Goal: Task Accomplishment & Management: Manage account settings

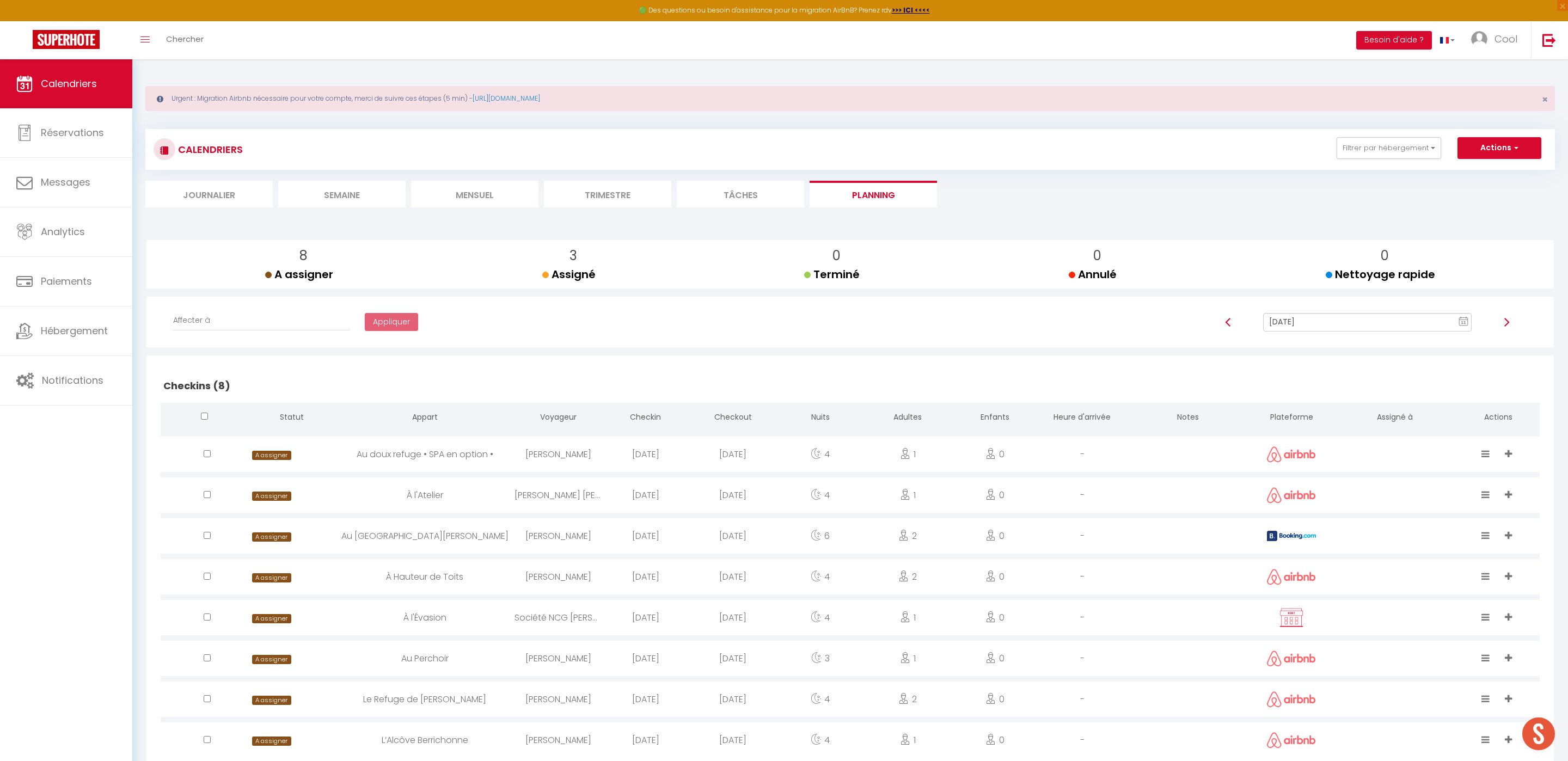
click at [602, 187] on li "Trimestre" at bounding box center [608, 194] width 127 height 27
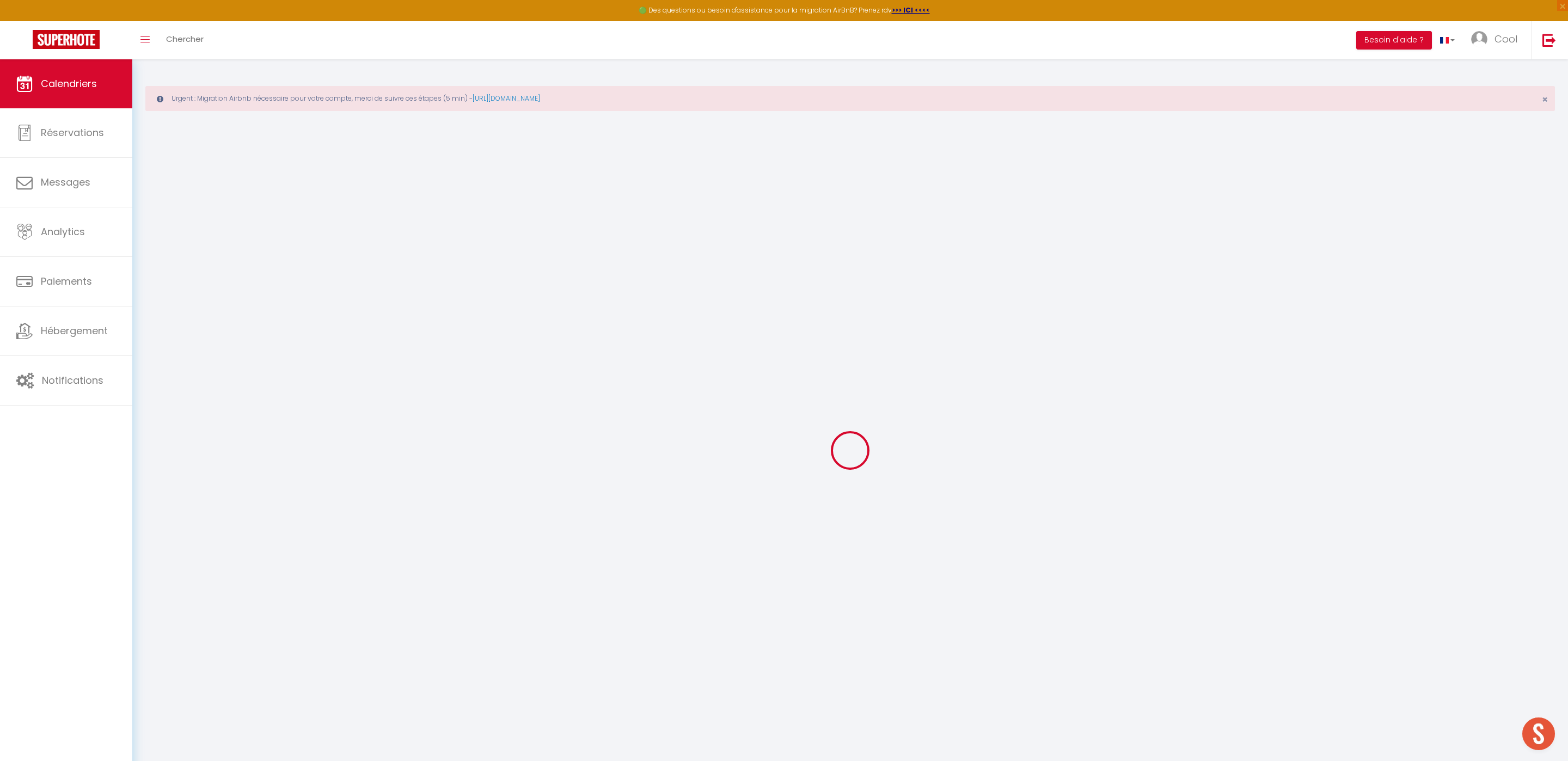
select select
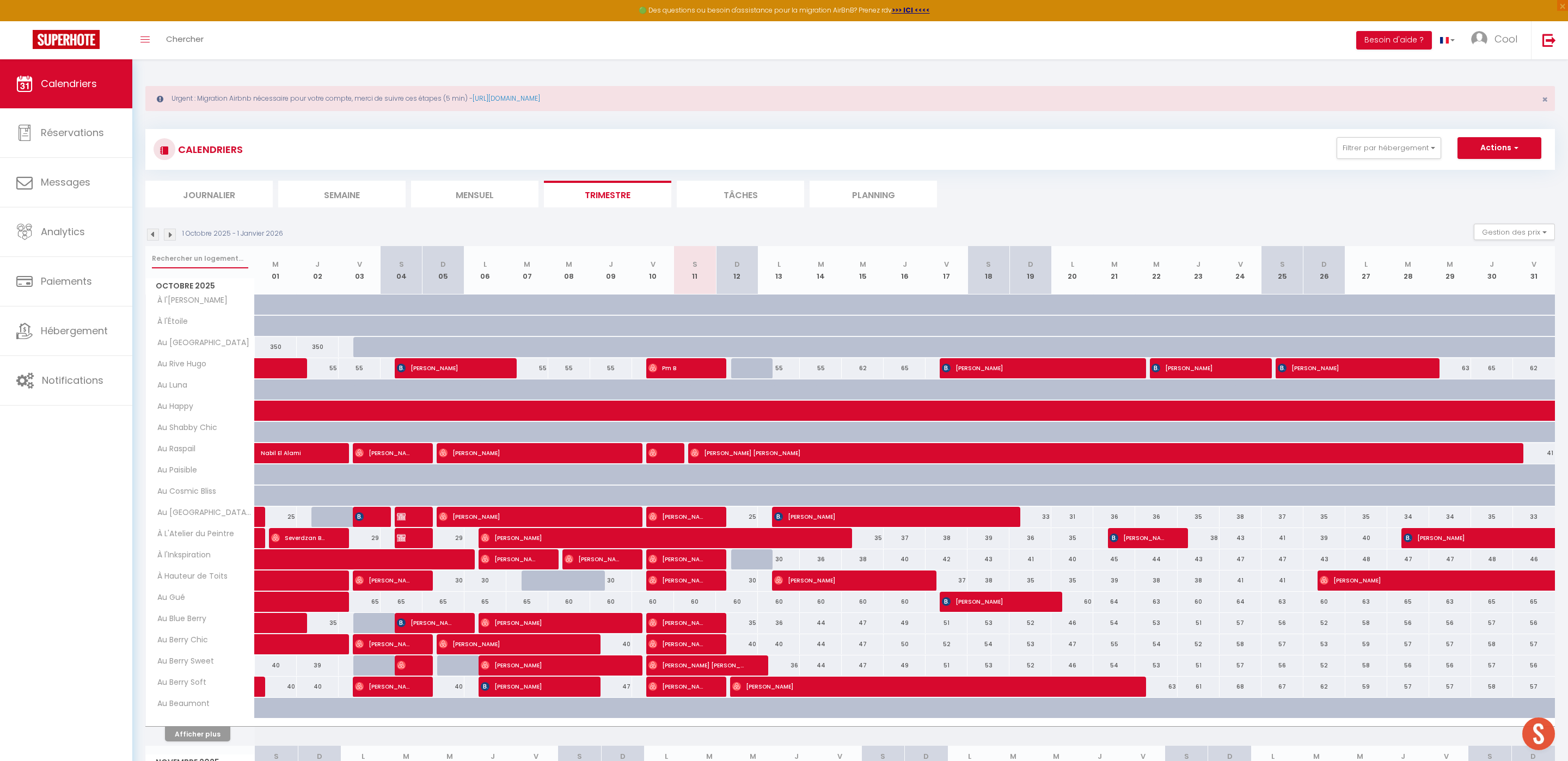
click at [208, 259] on input "text" at bounding box center [200, 259] width 96 height 19
type input "au"
select select
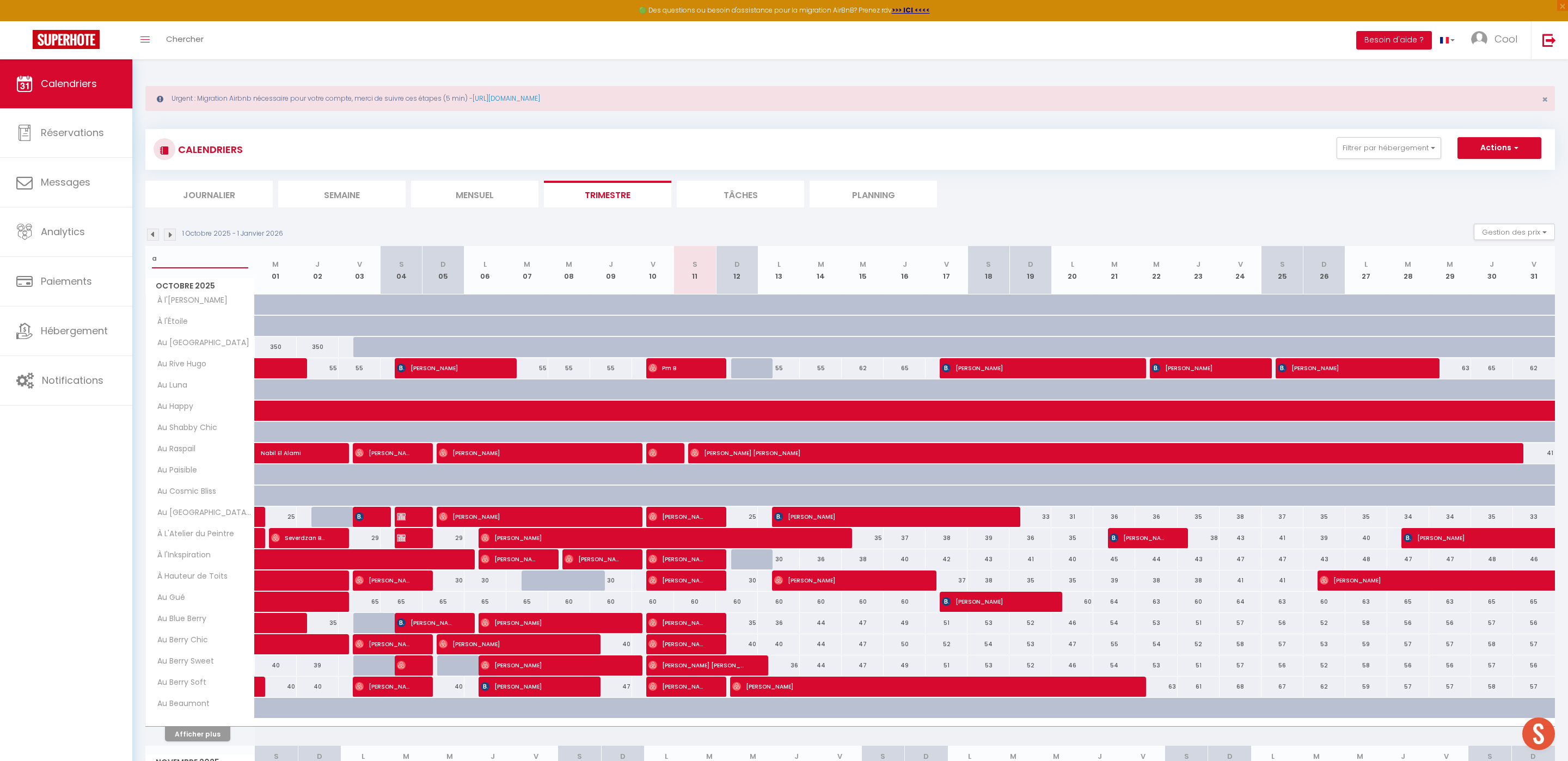
select select
type input "aur"
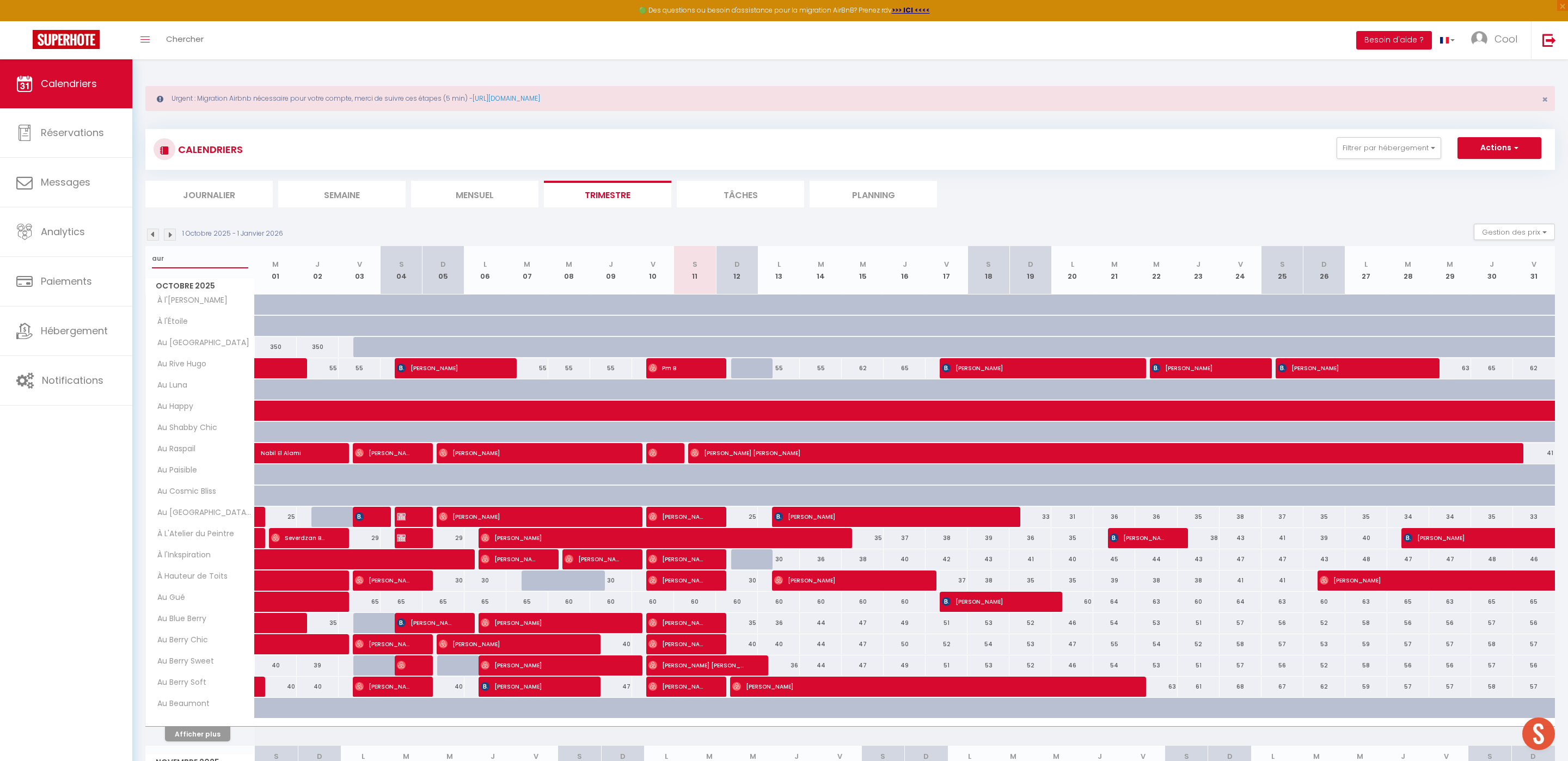
select select
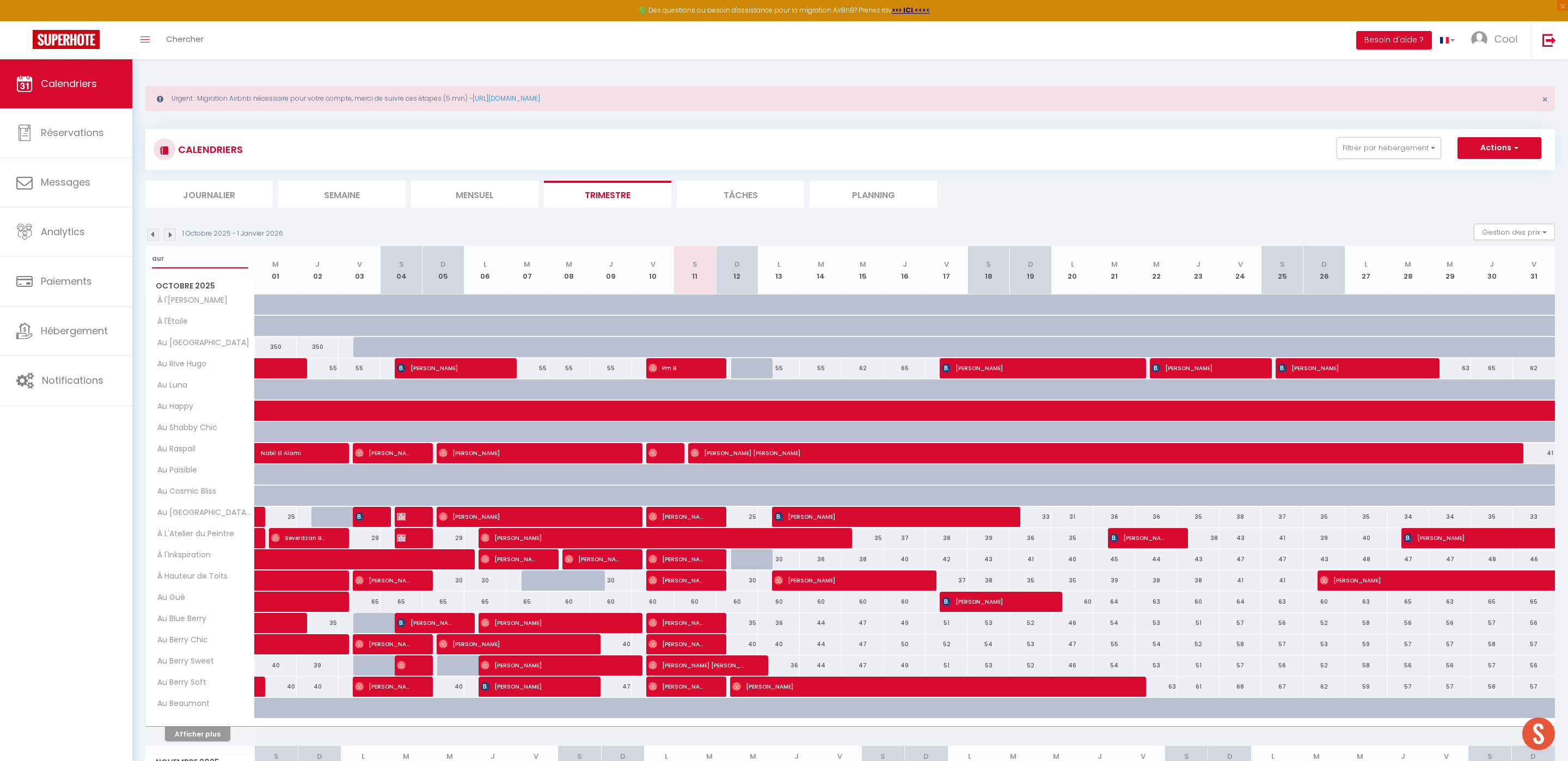
select select
type input "aure"
select select
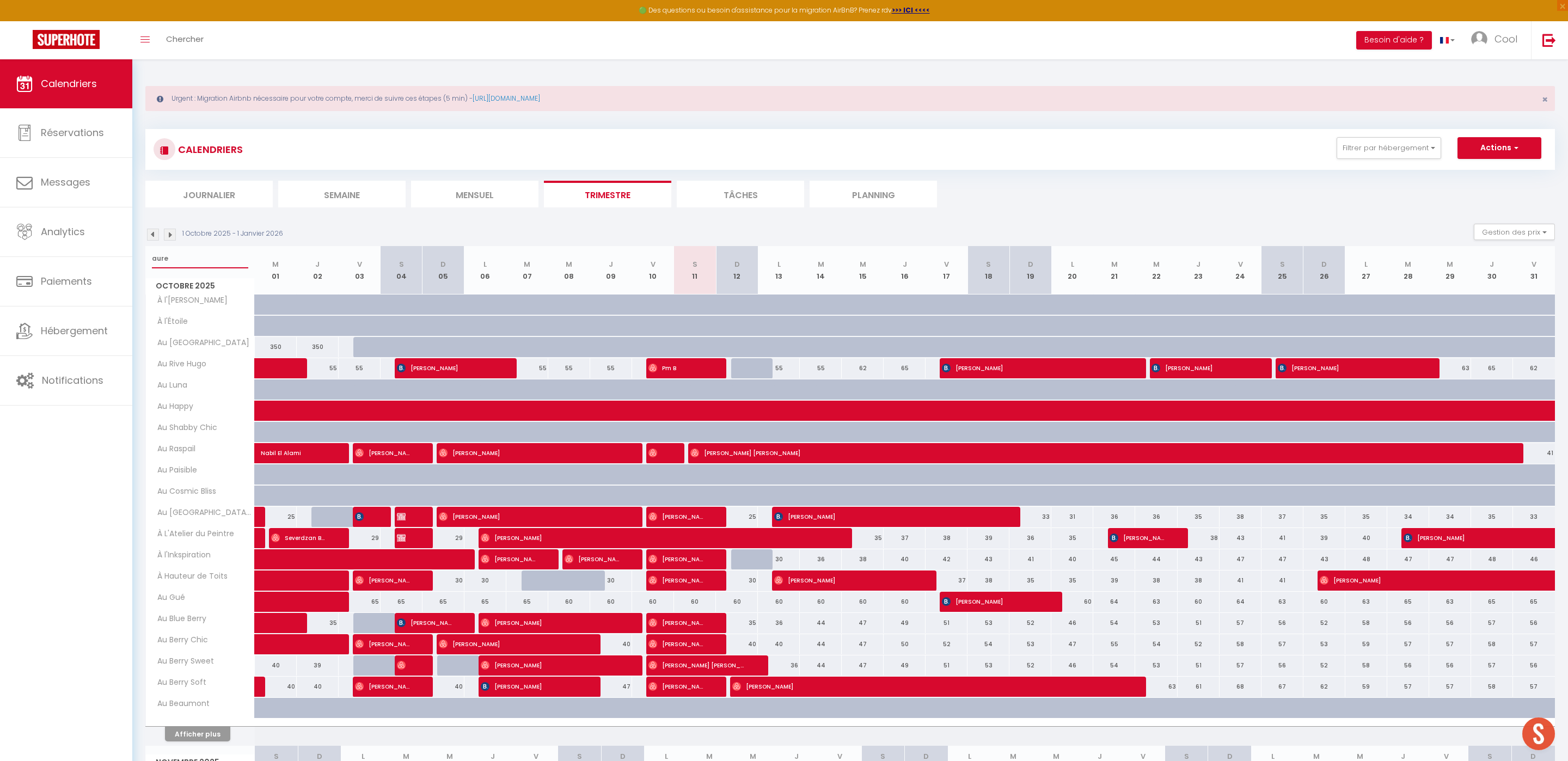
select select
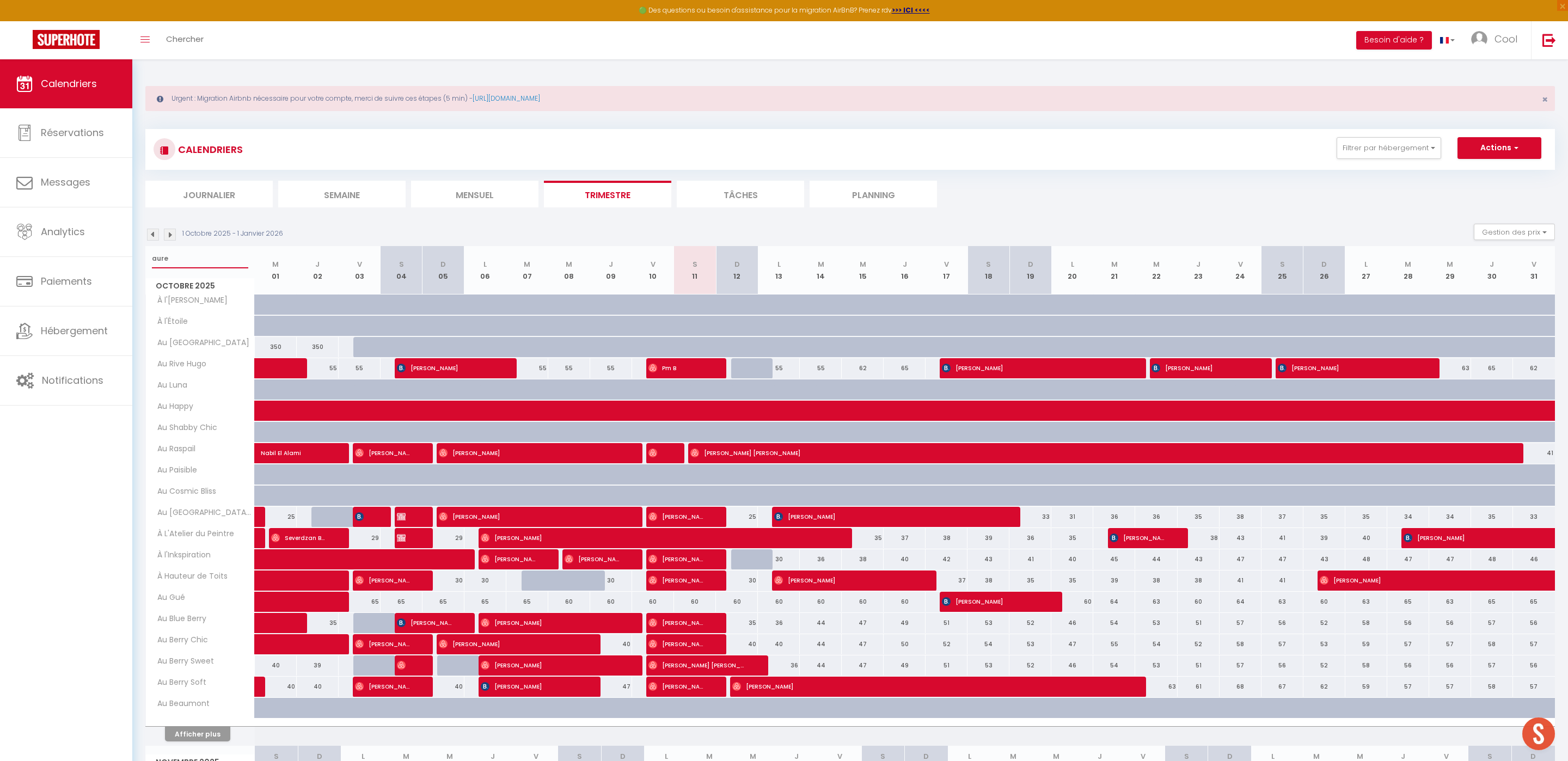
select select
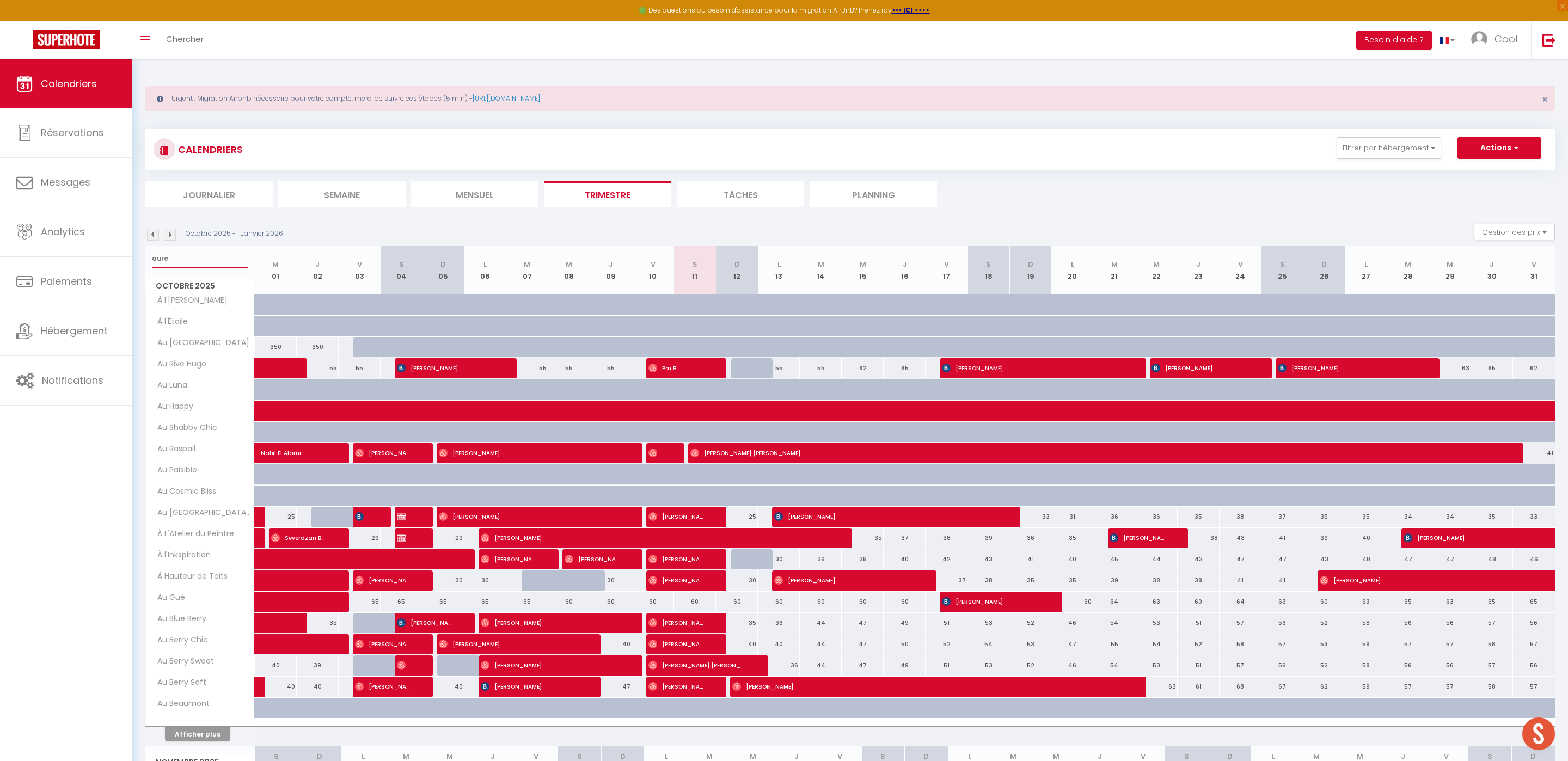
select select
type input "aurel"
select select
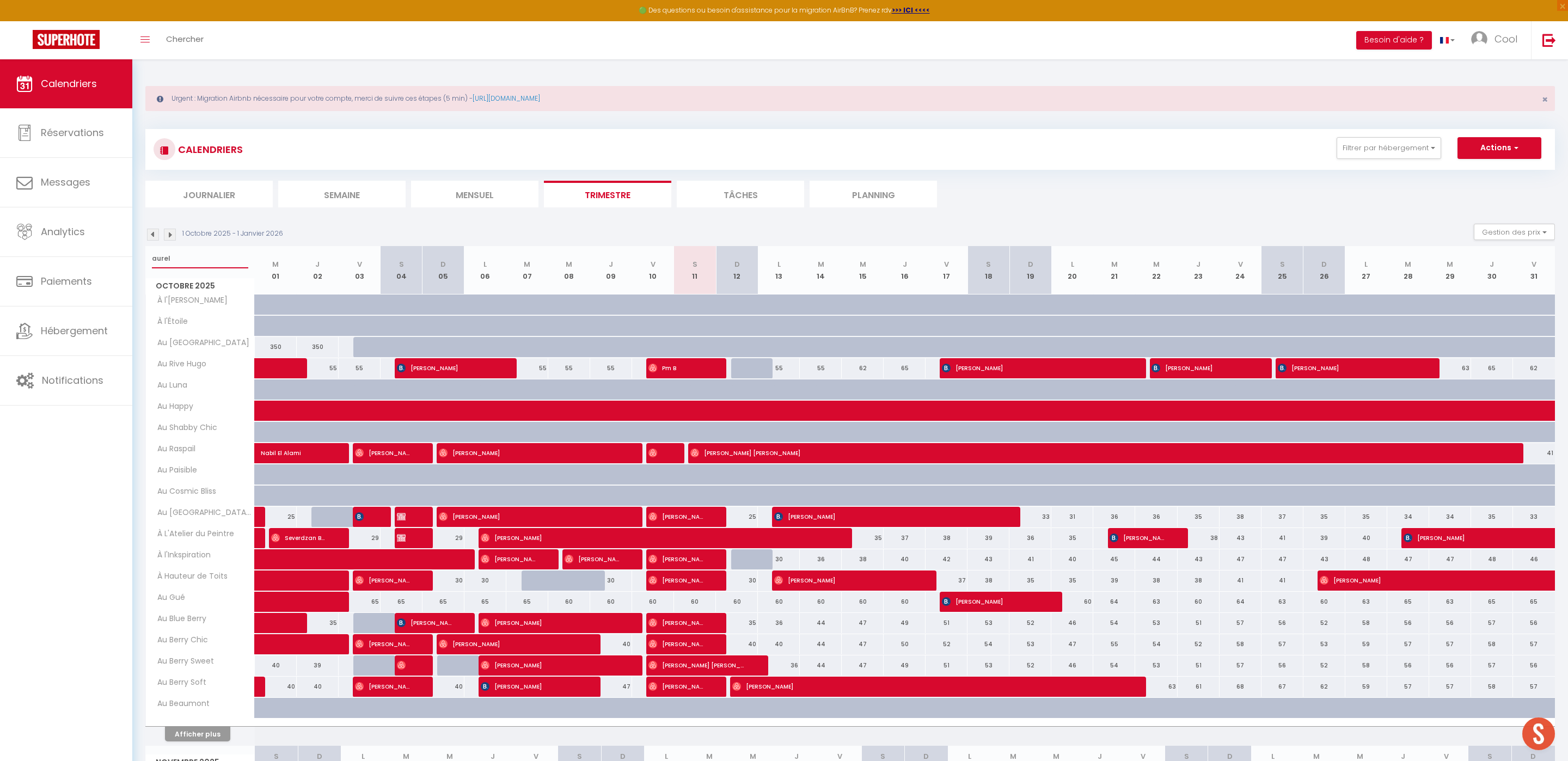
select select
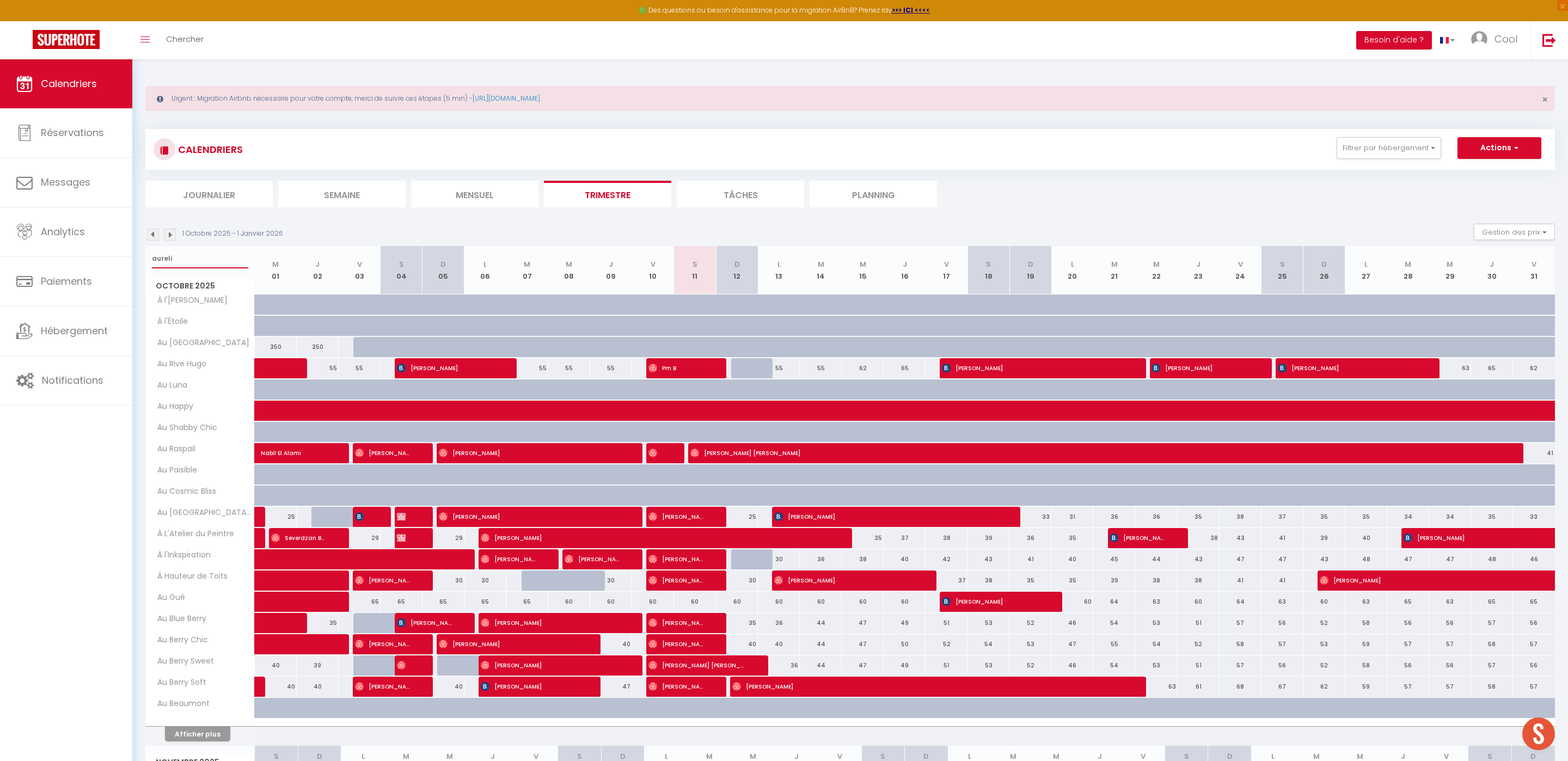
type input "aurelie"
select select
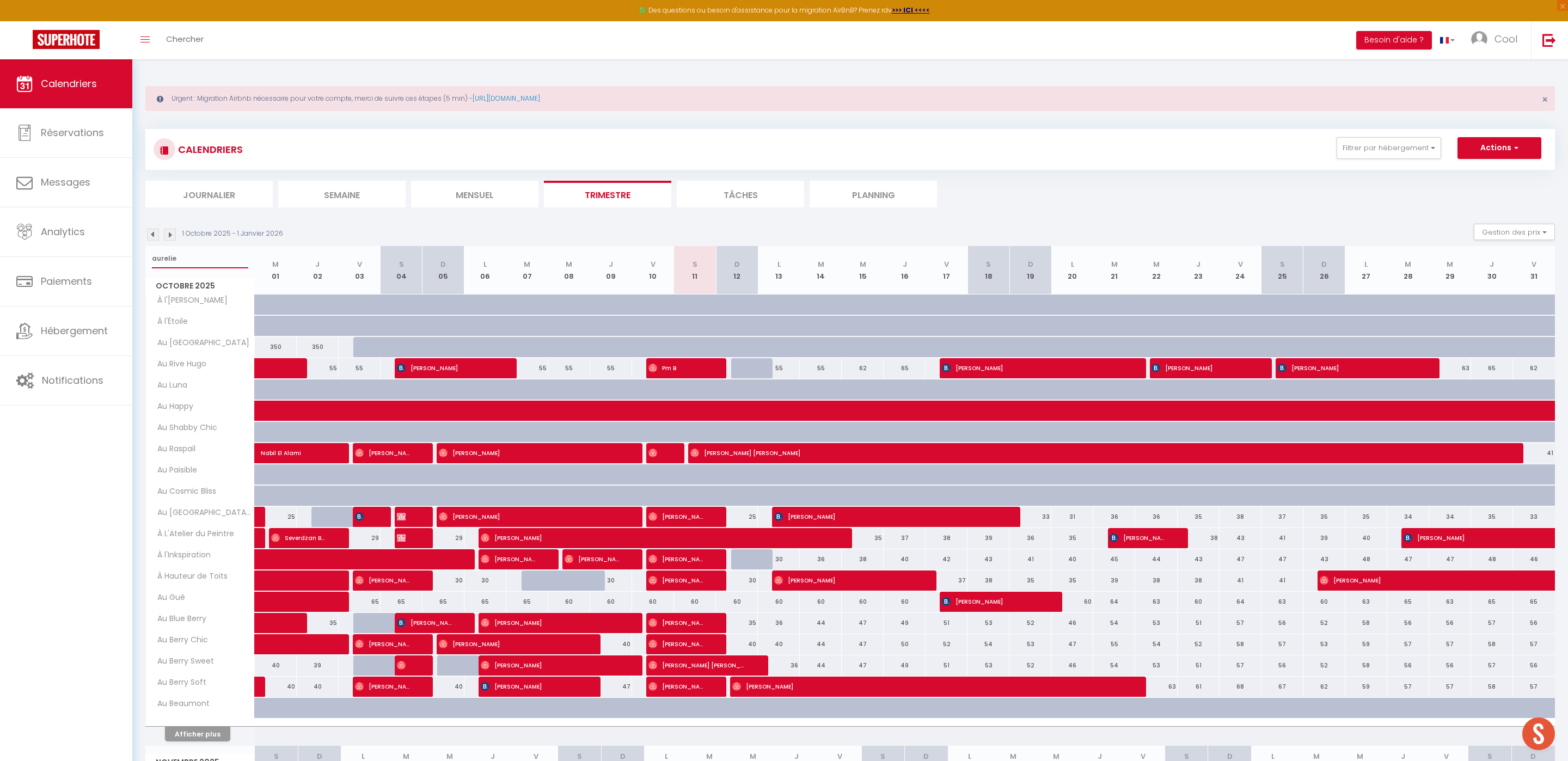
select select
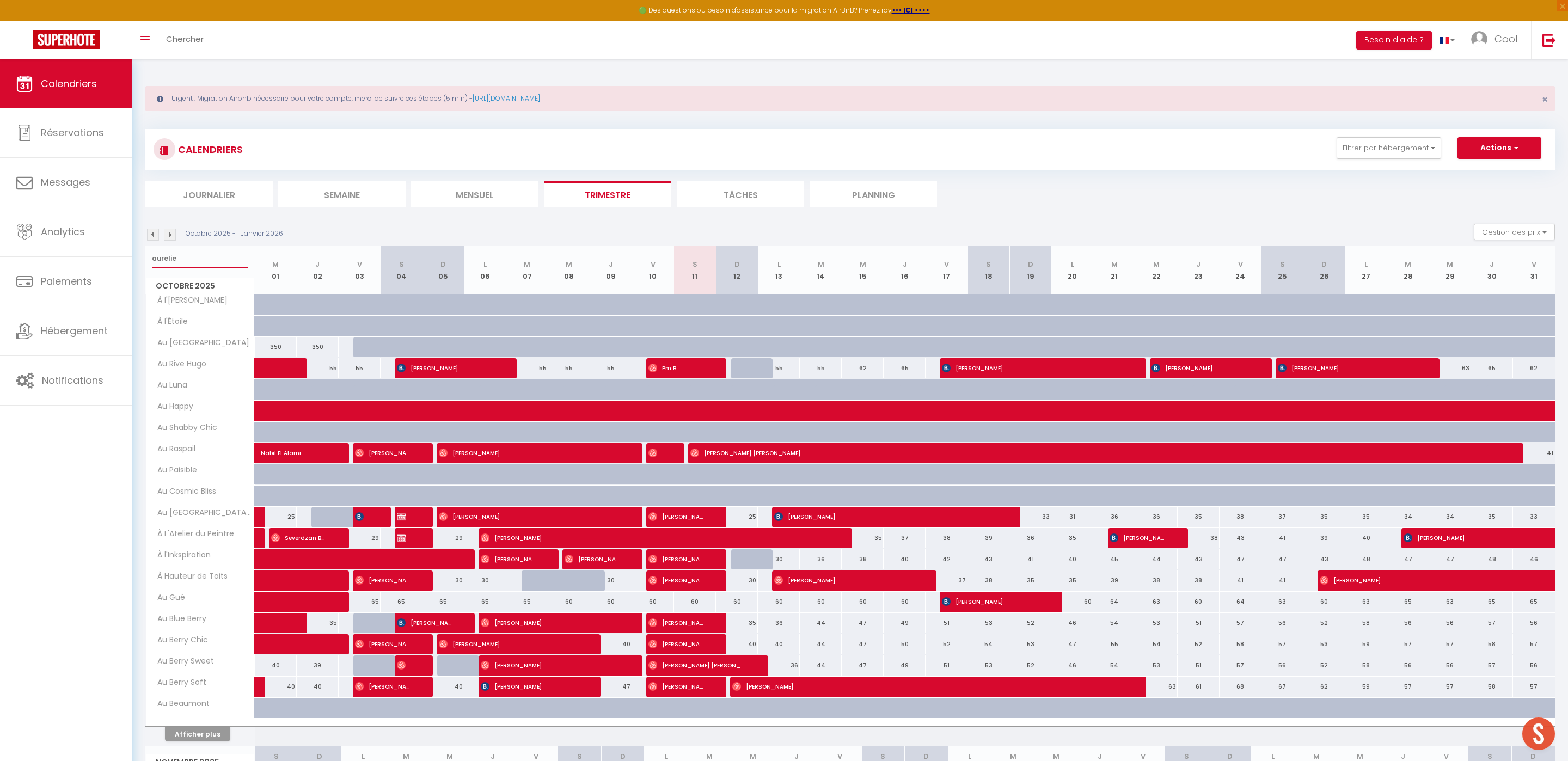
select select
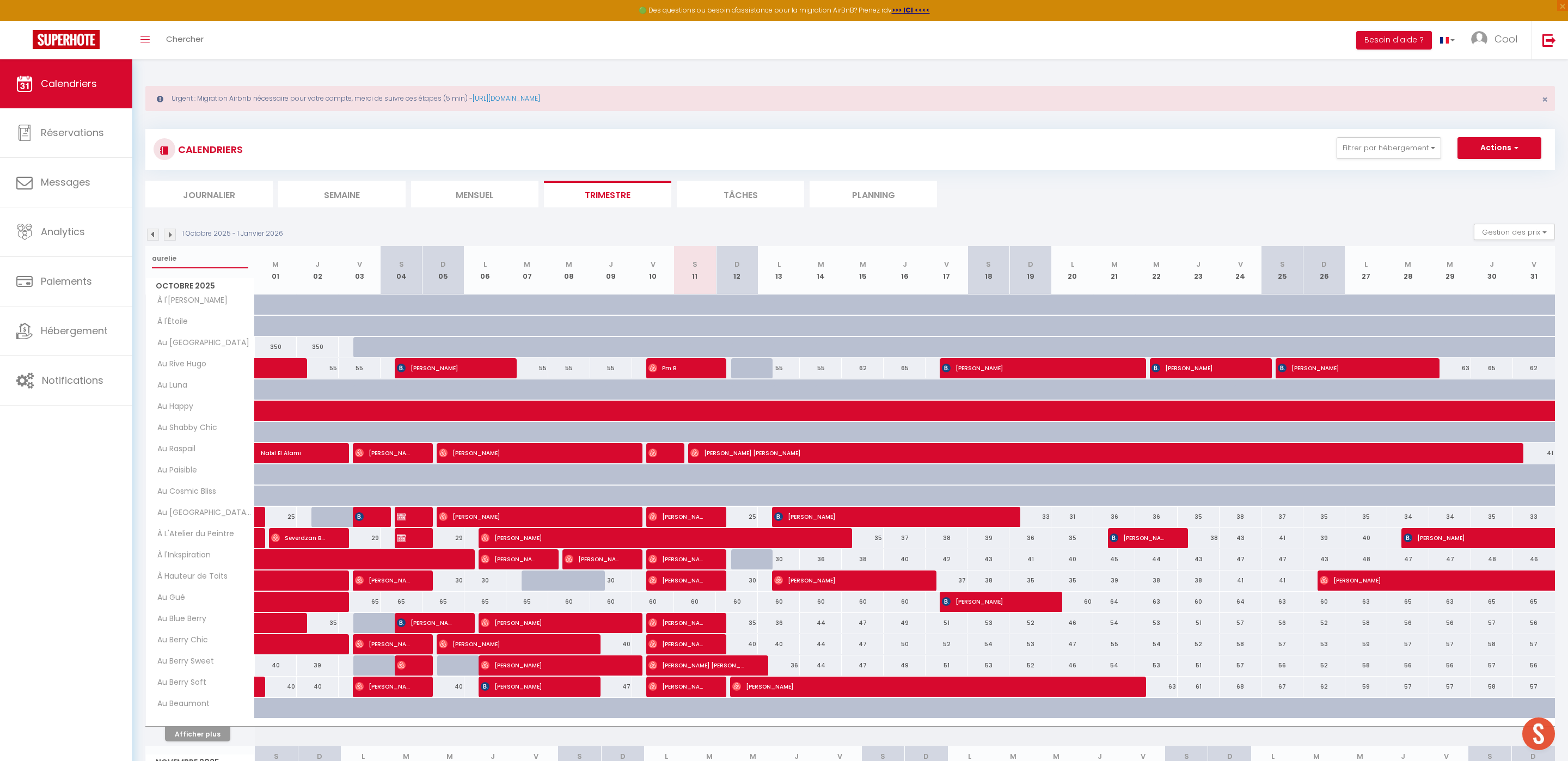
type input "aurelie"
select select
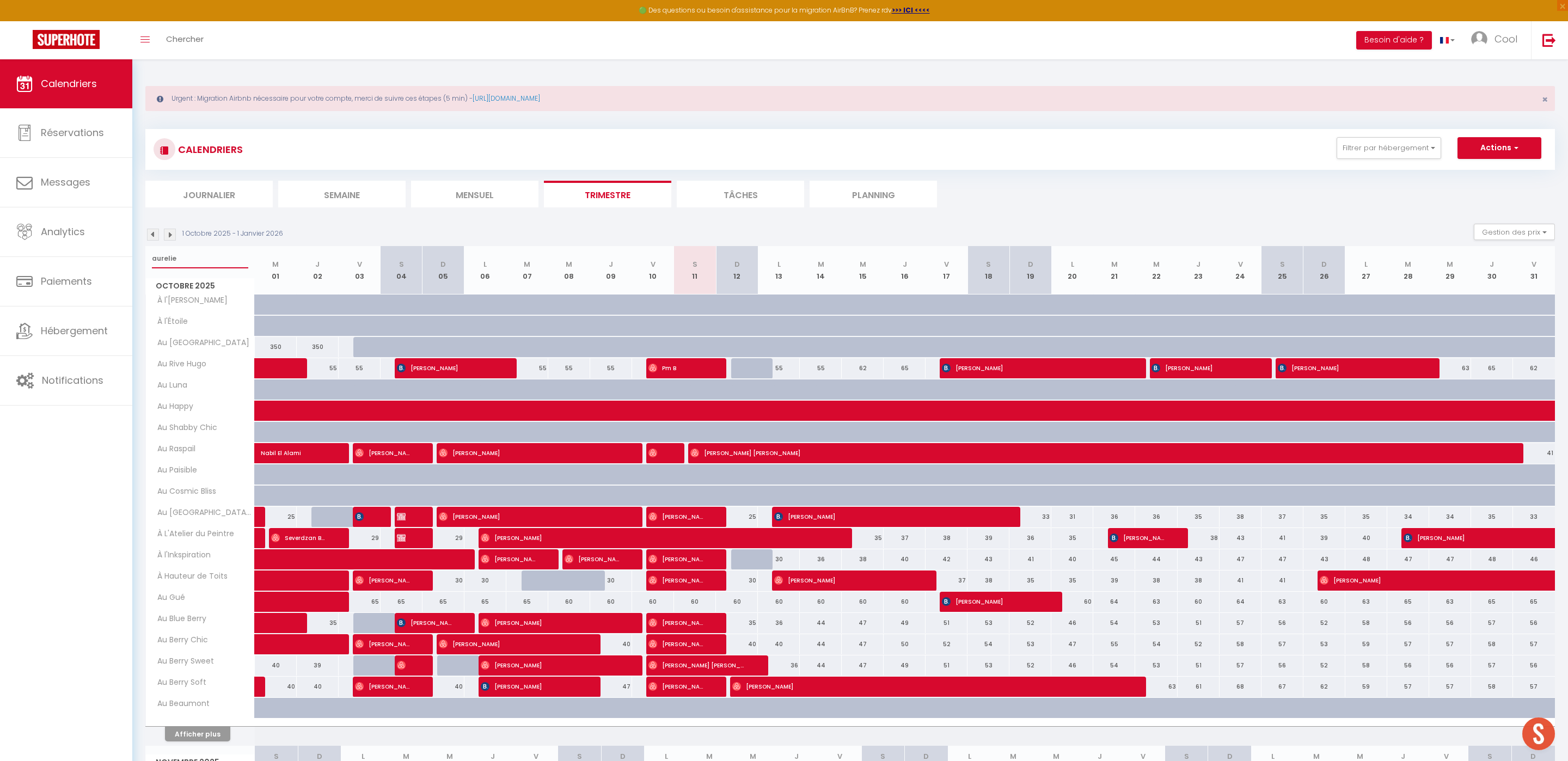
select select
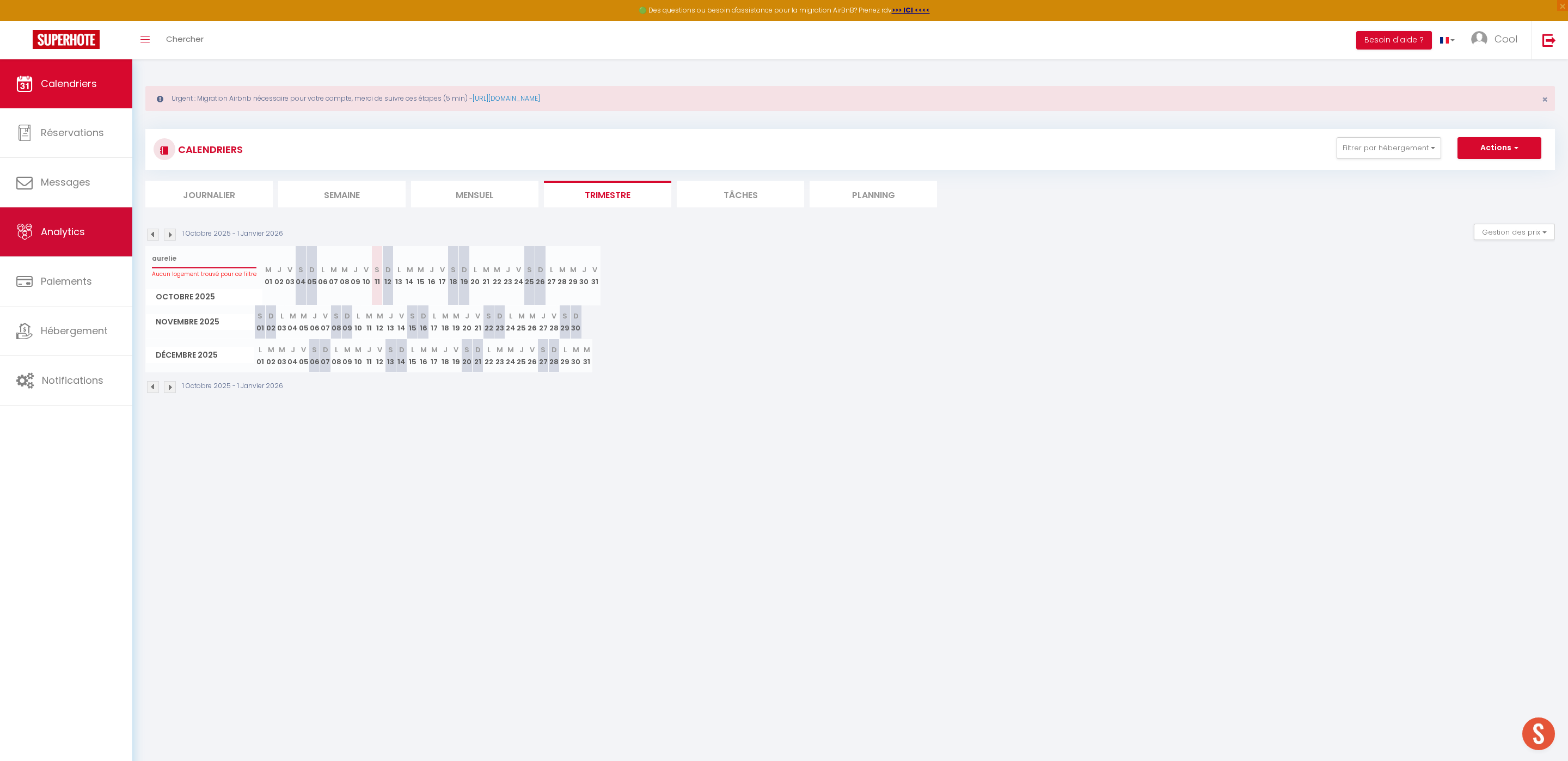
drag, startPoint x: 207, startPoint y: 267, endPoint x: 77, endPoint y: 241, distance: 132.6
click at [77, 241] on div "🟢 Des questions ou besoin d'assistance pour la migration AirBnB? Prenez rdv >>>…" at bounding box center [784, 239] width 1568 height 358
type input "h"
select select
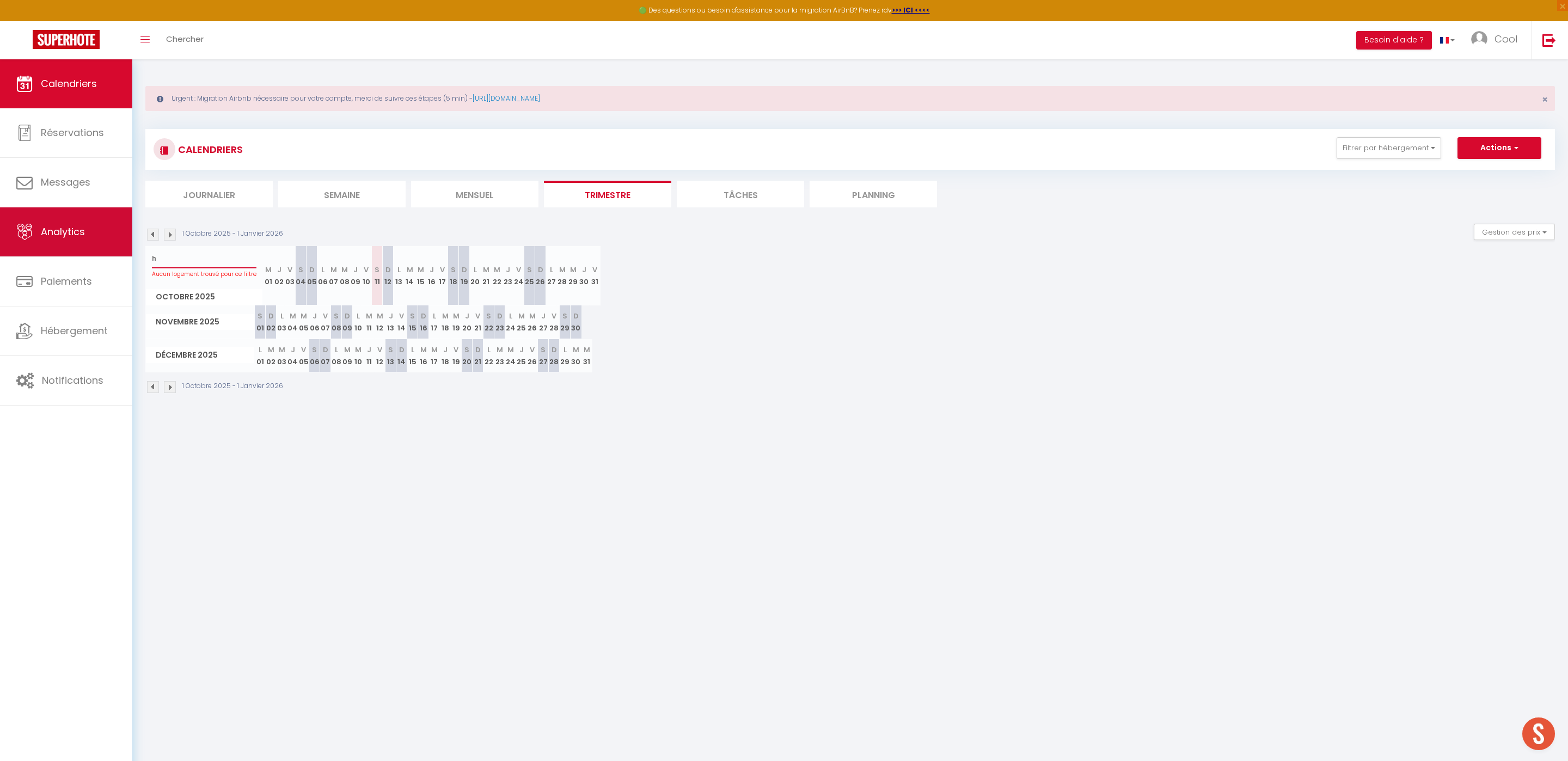
select select
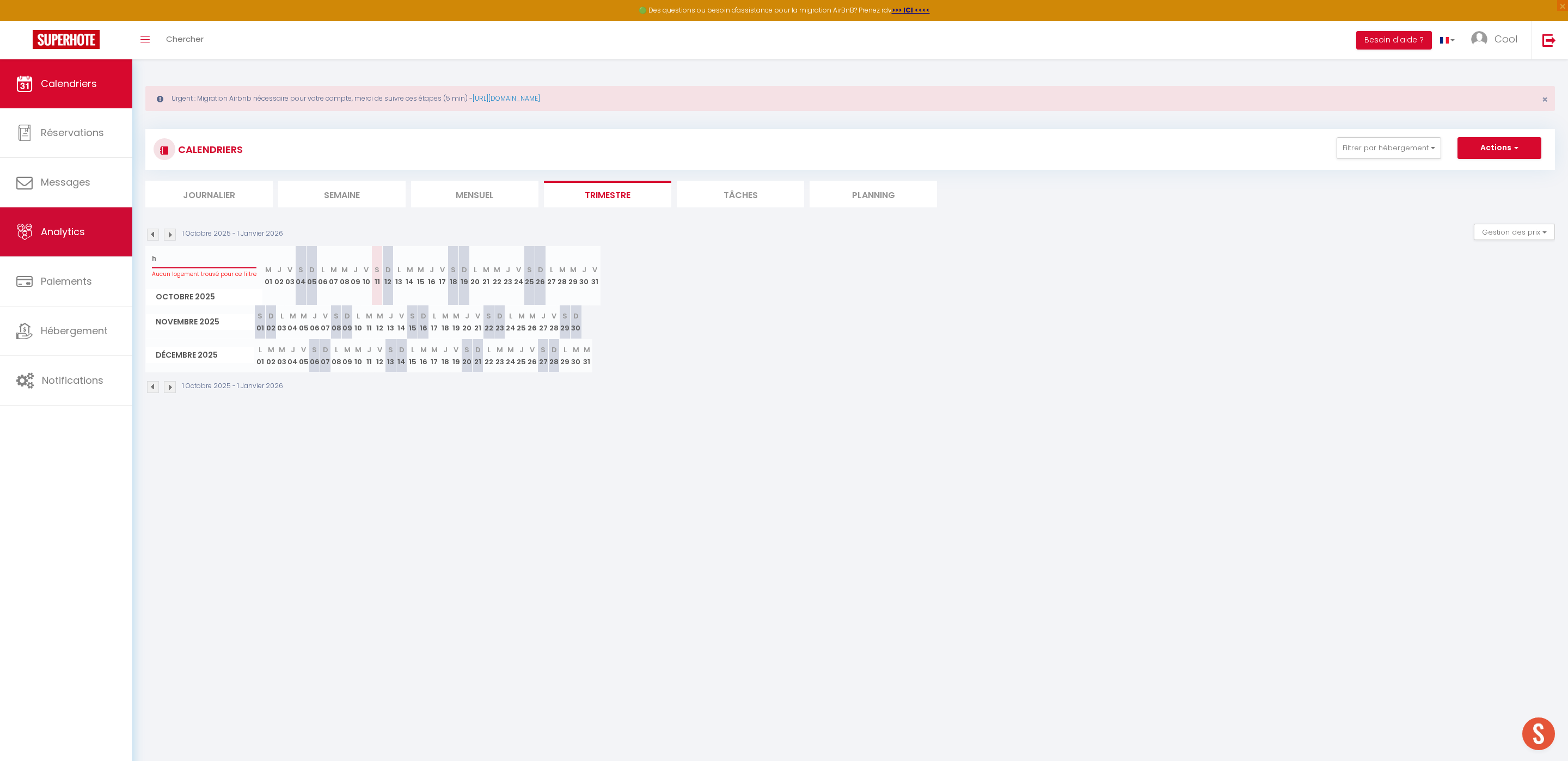
type input "ha"
select select
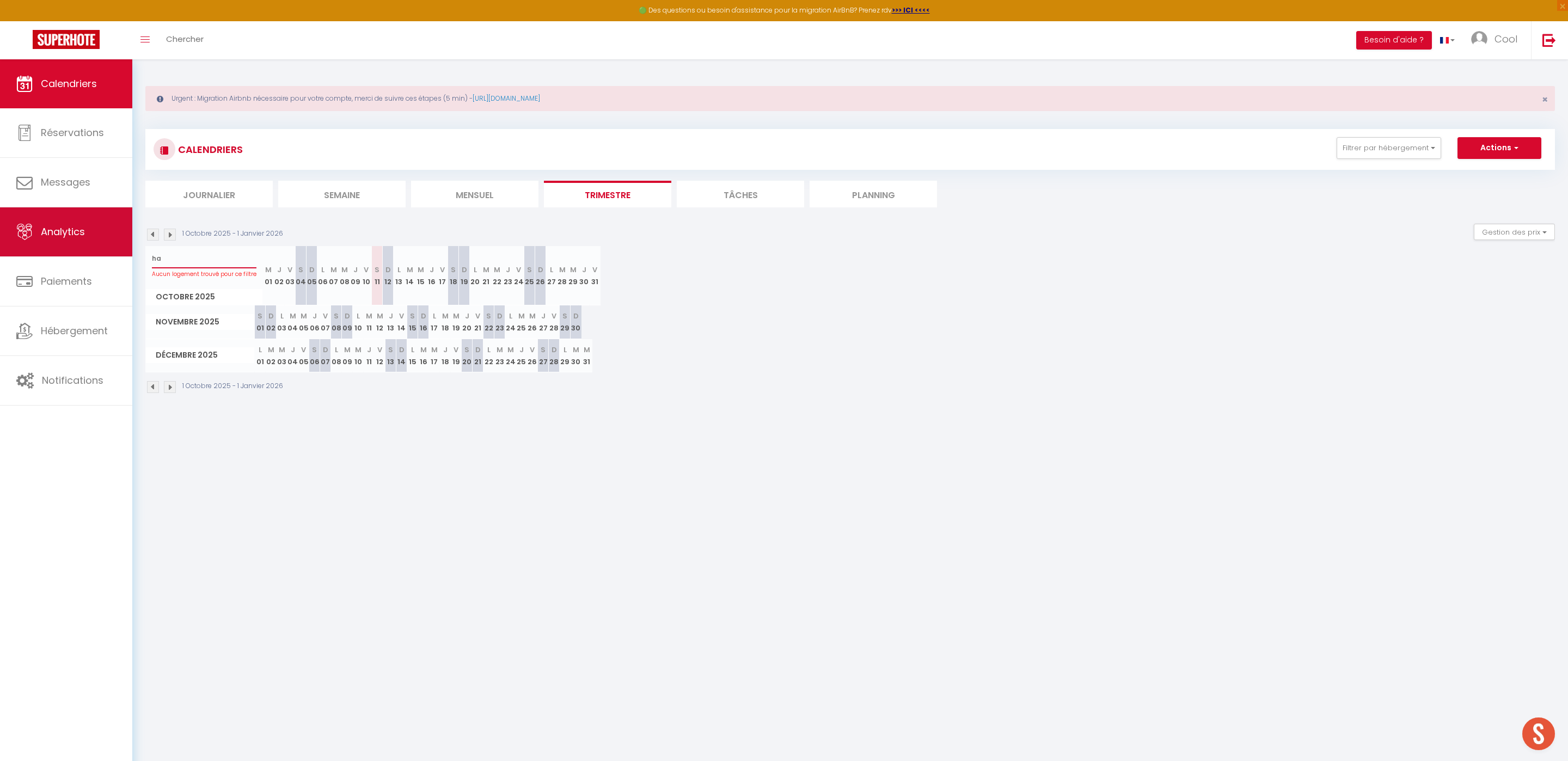
select select
type input "hau"
select select
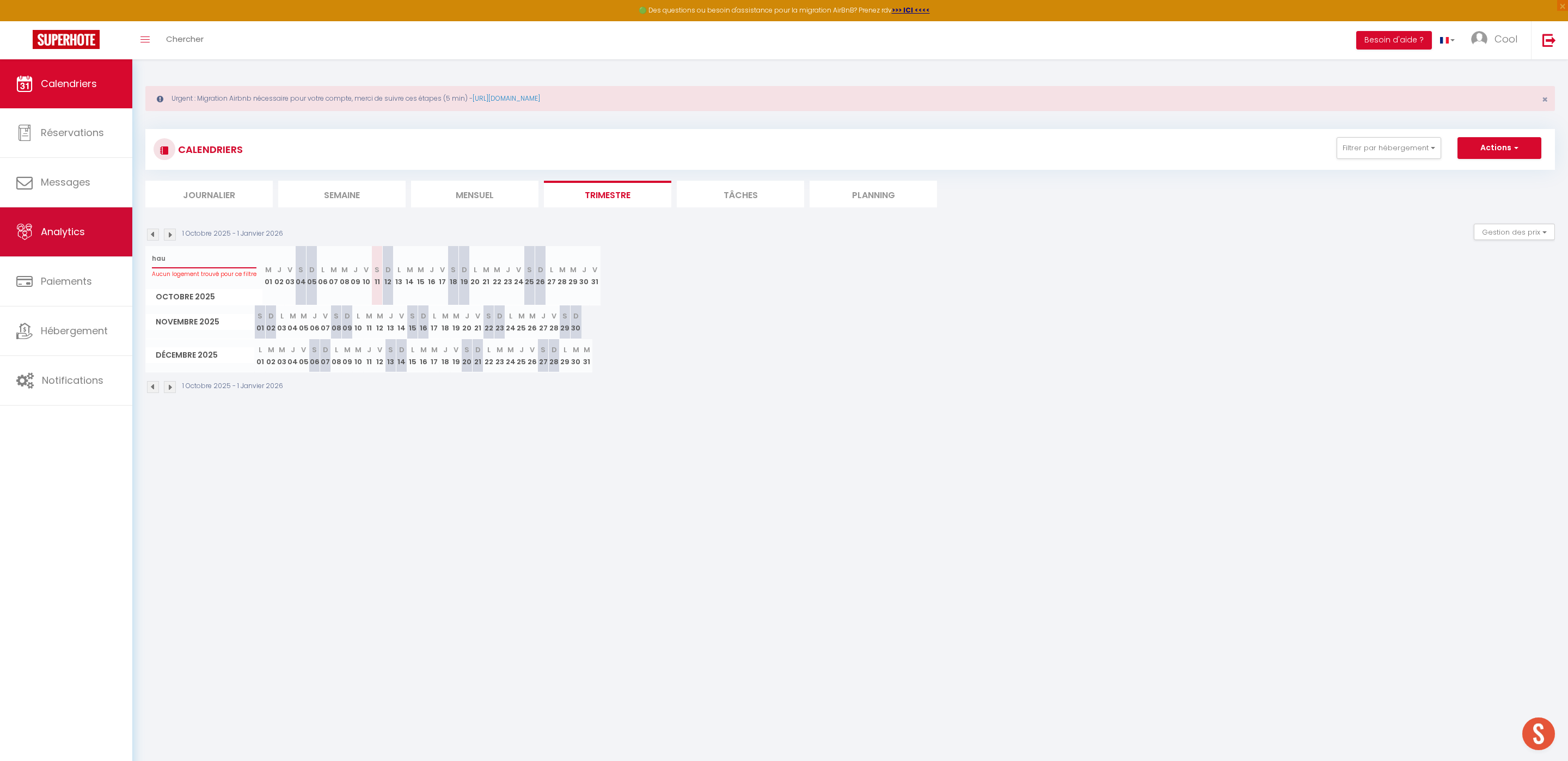
select select
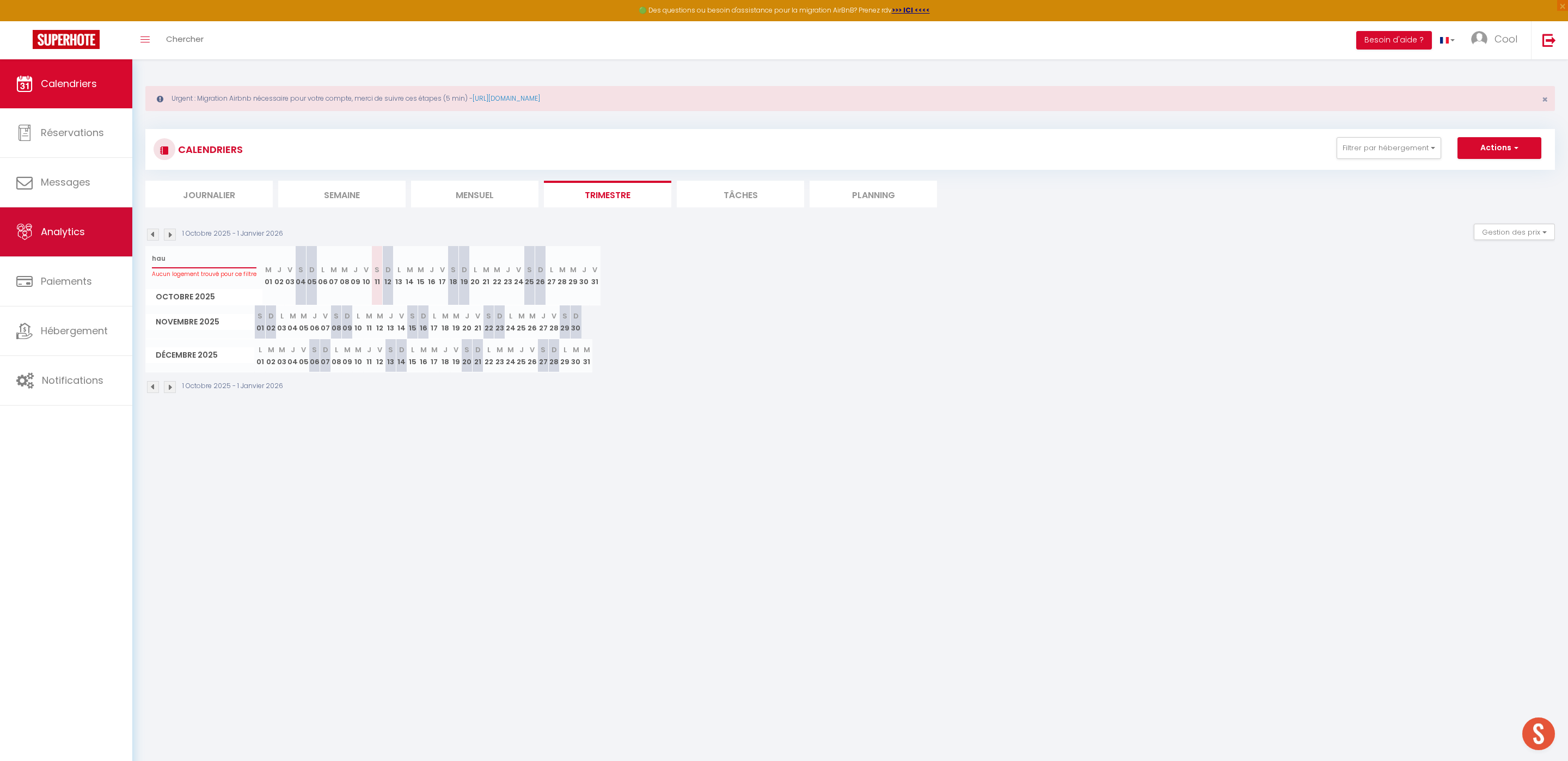
select select
type input "haut"
select select
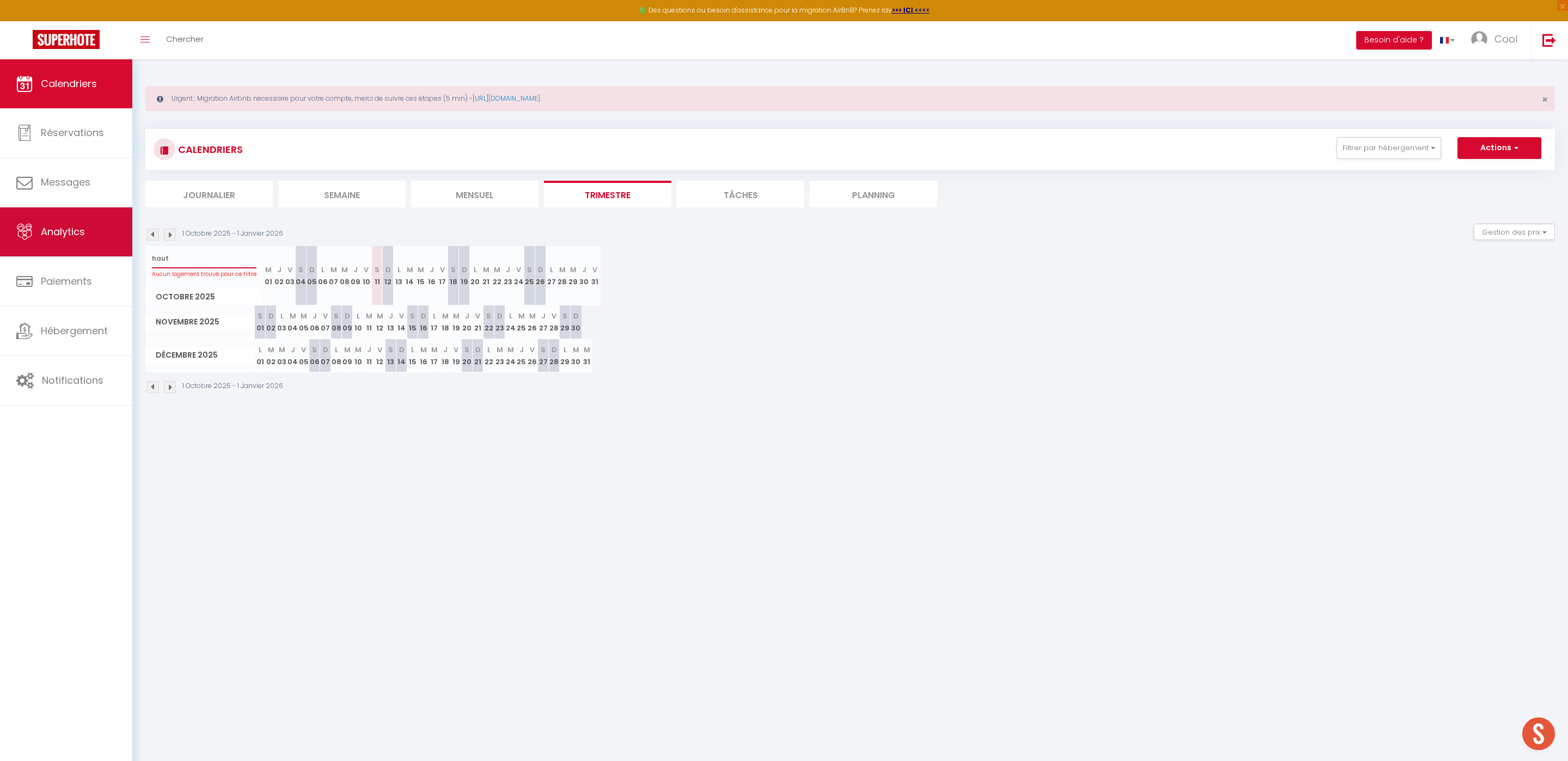
select select
type input "haute"
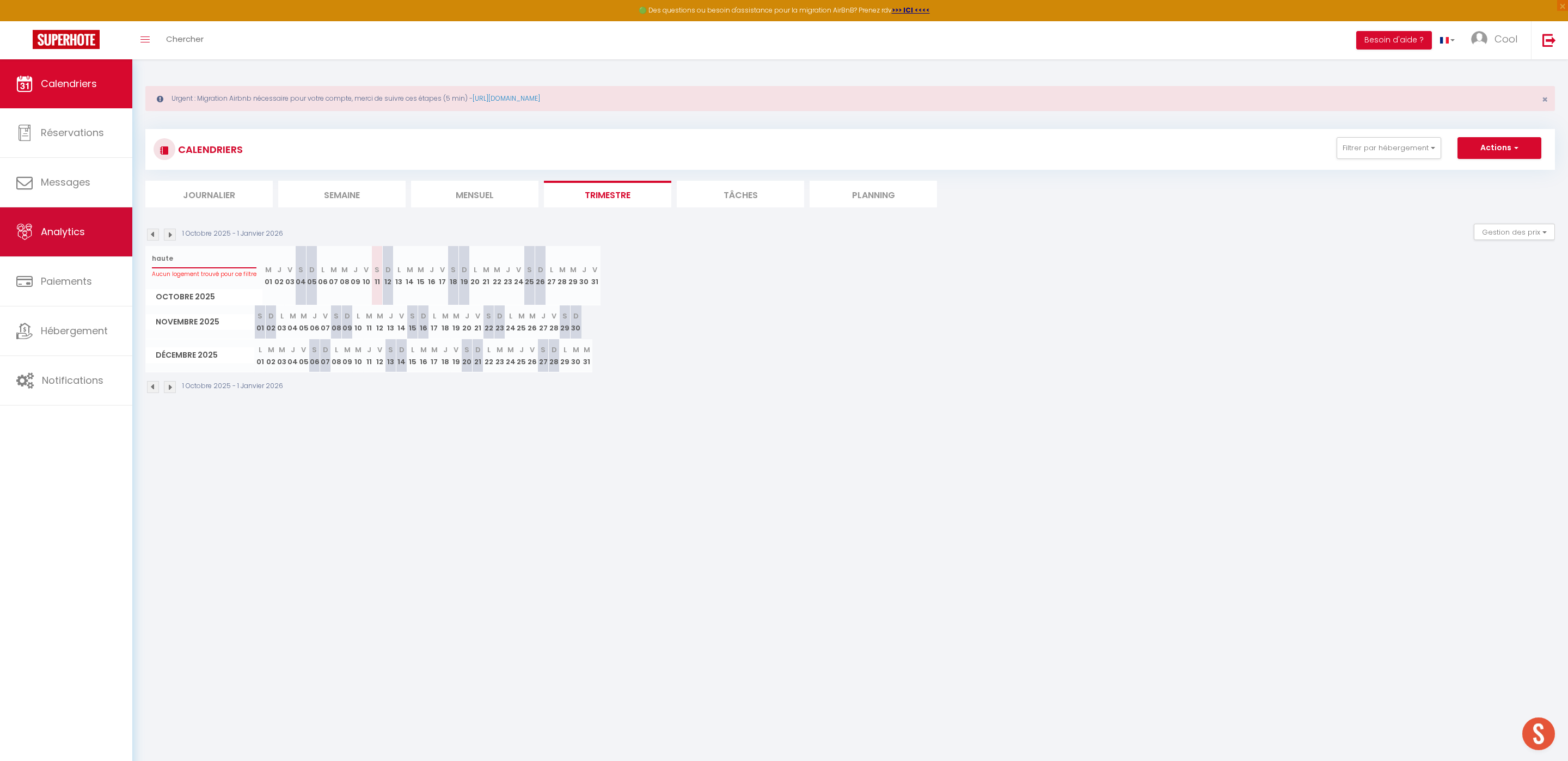
select select
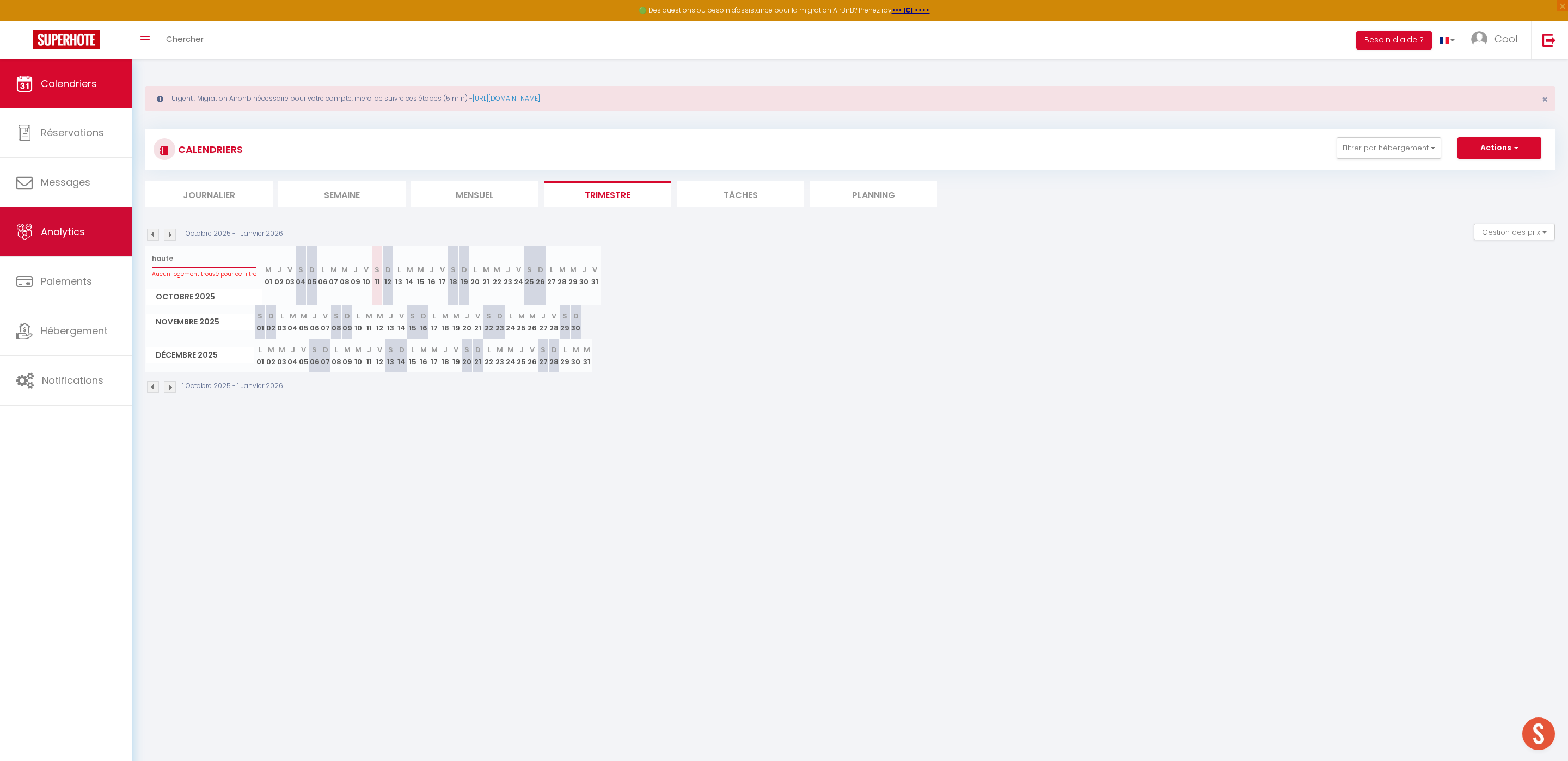
select select
type input "hauteu"
select select
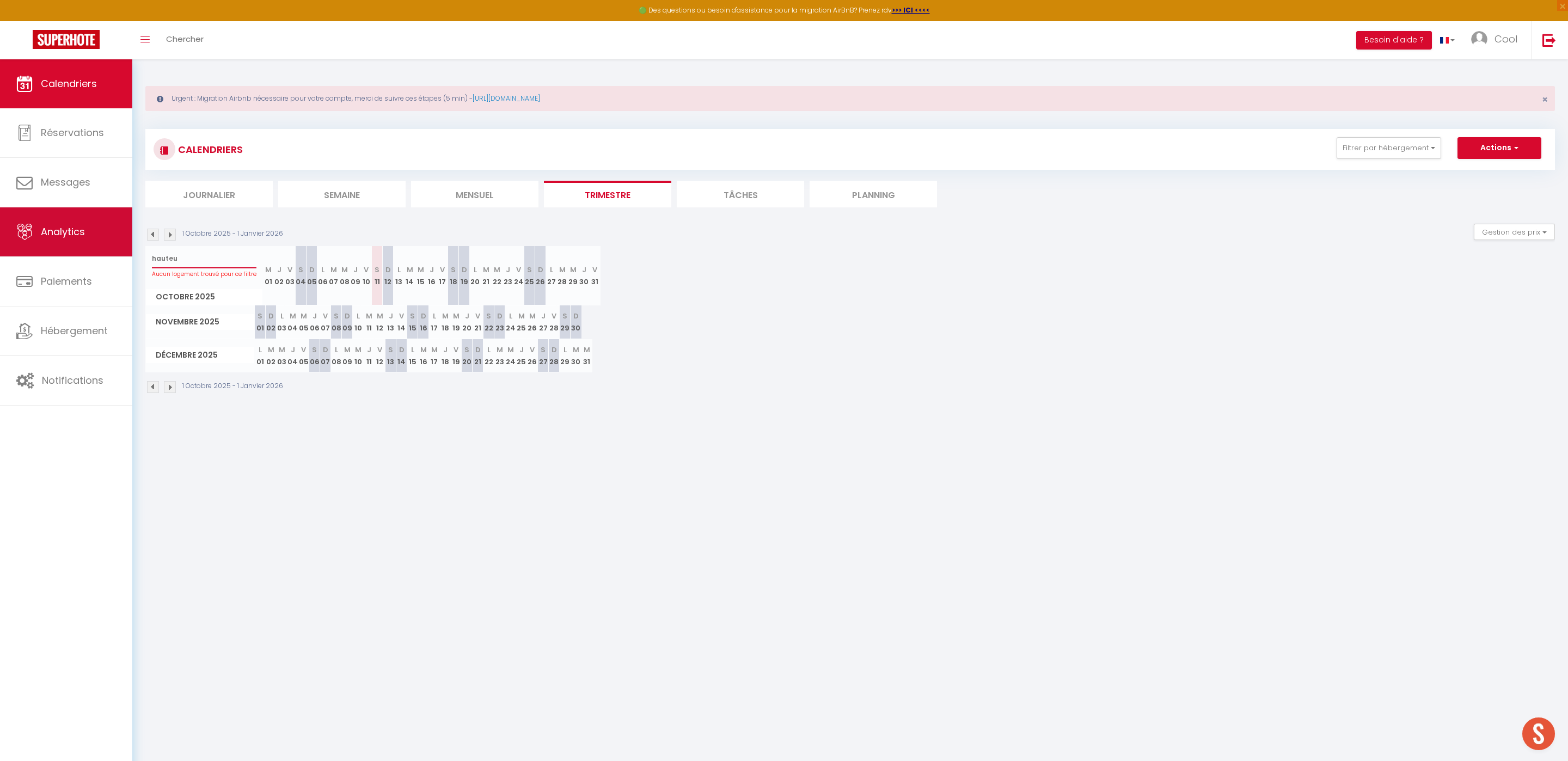
select select
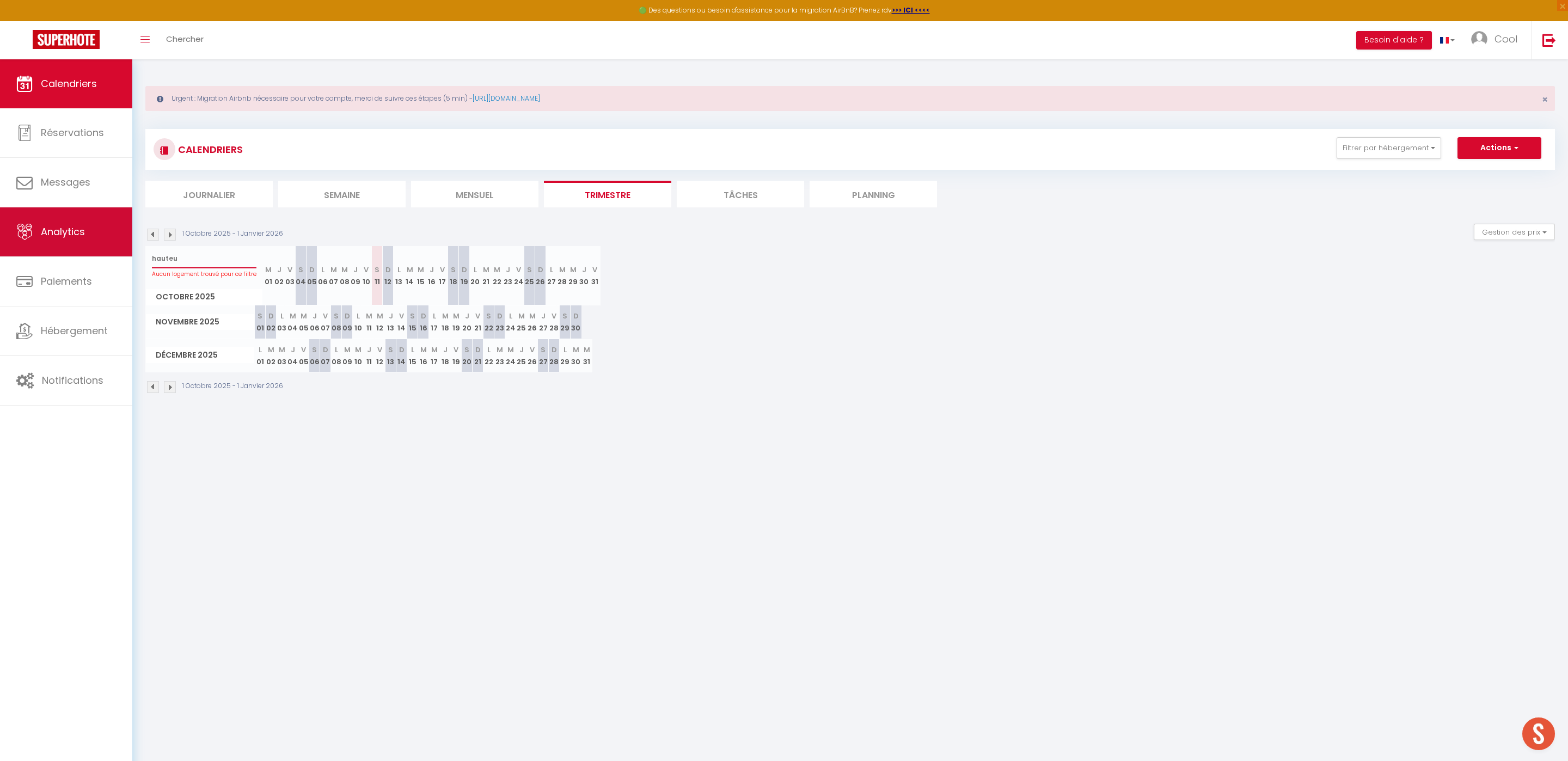
type input "hauteur"
select select
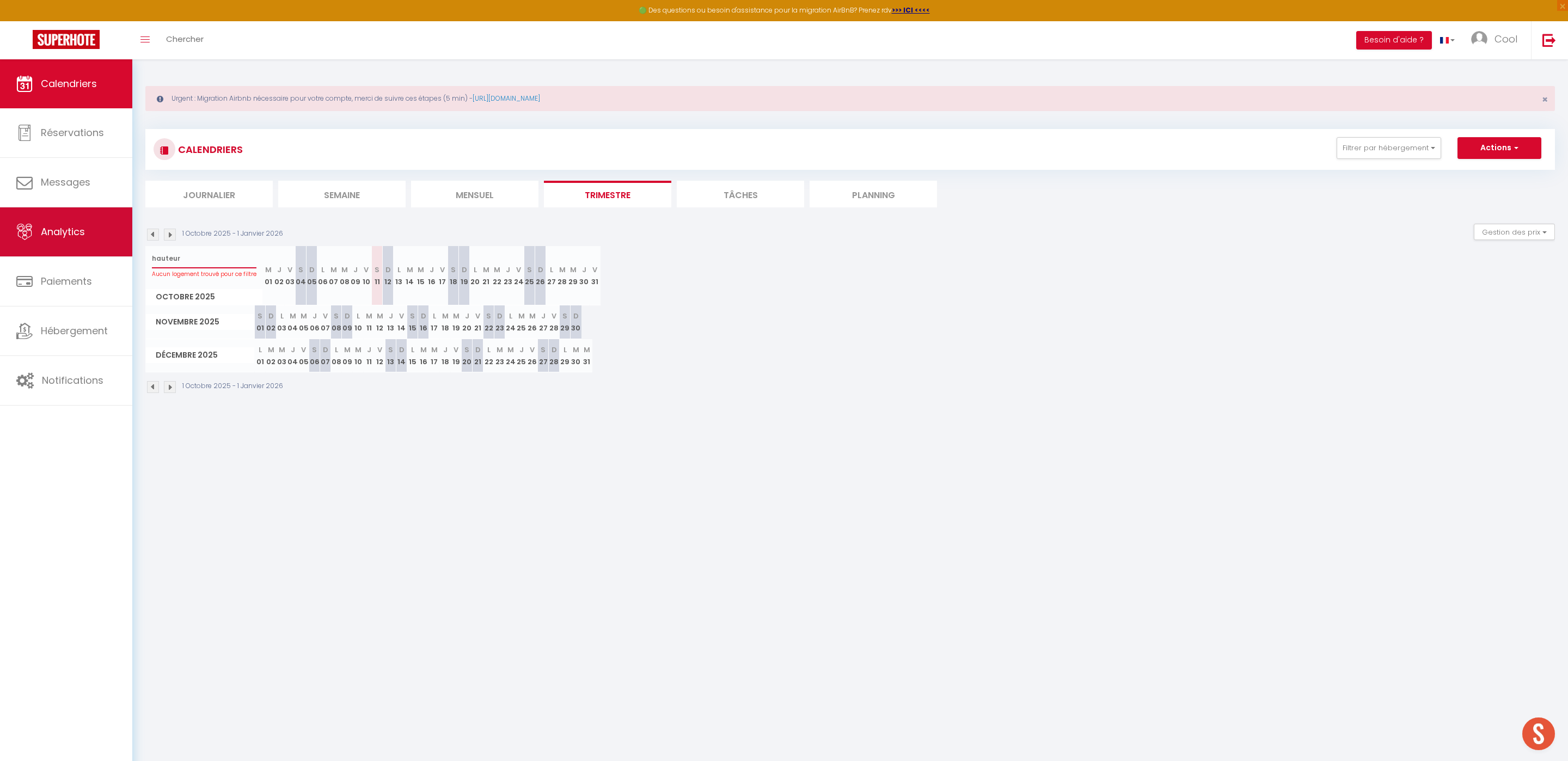
select select
type input "hauteur"
select select
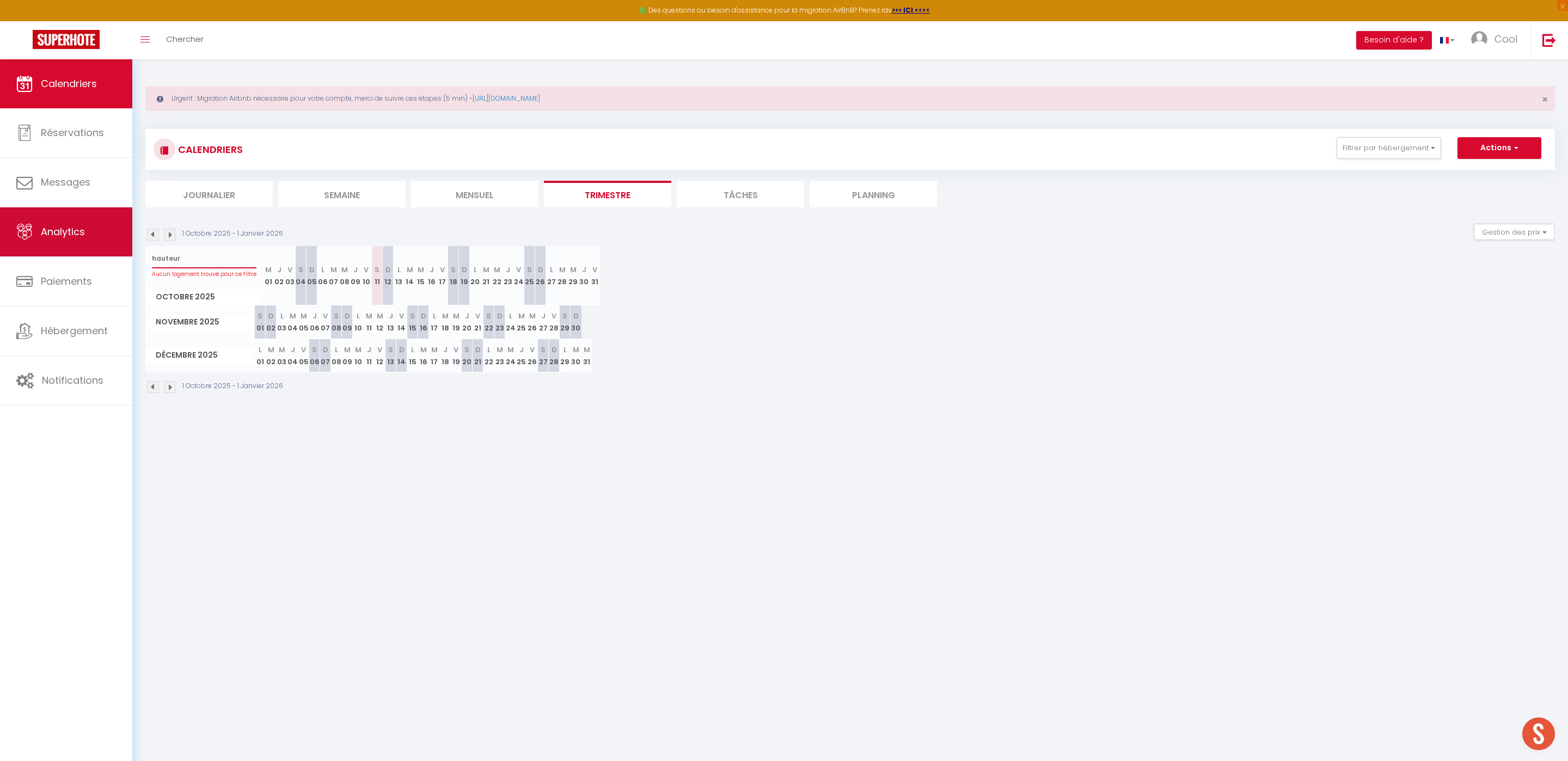
select select
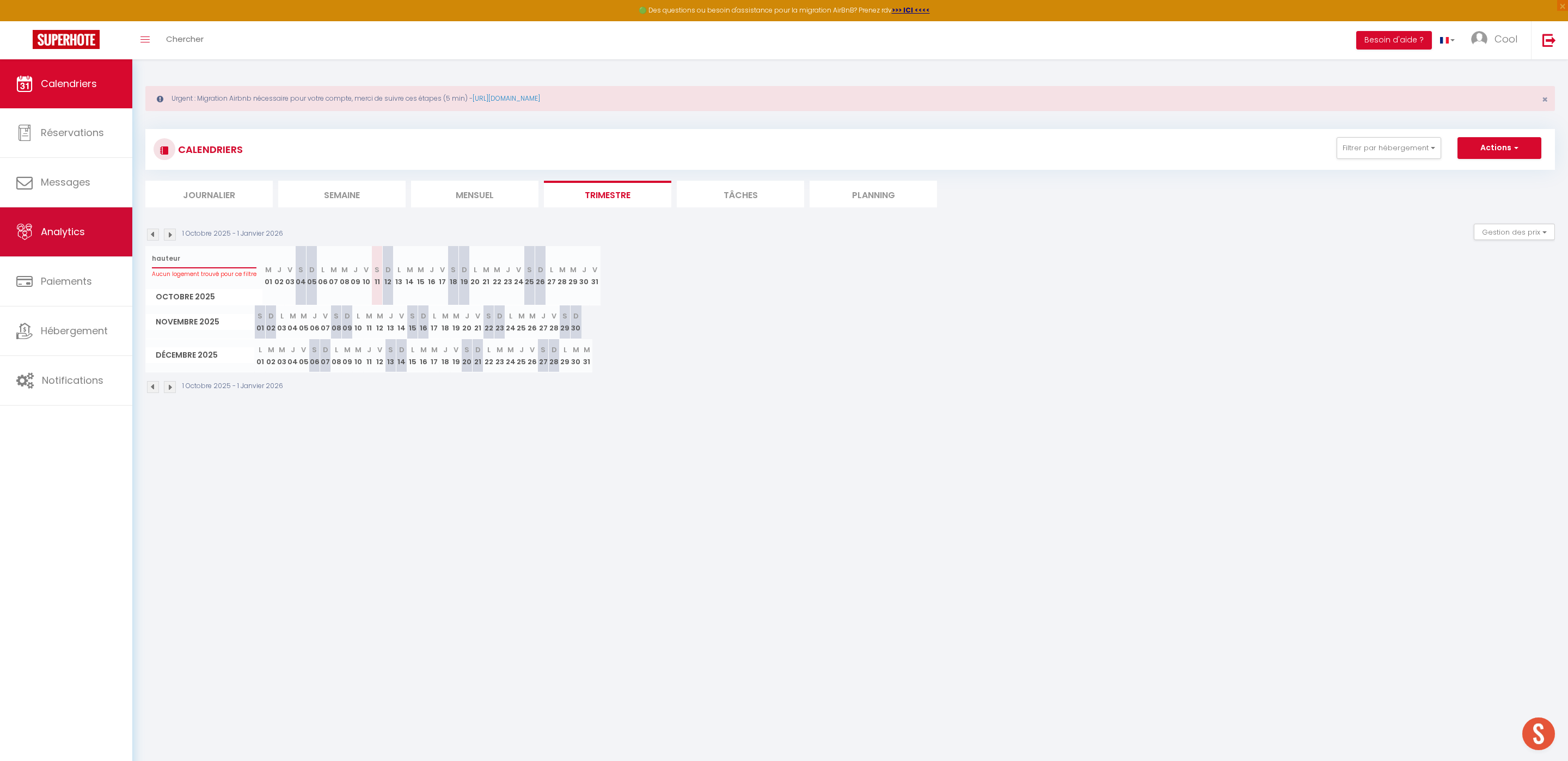
select select
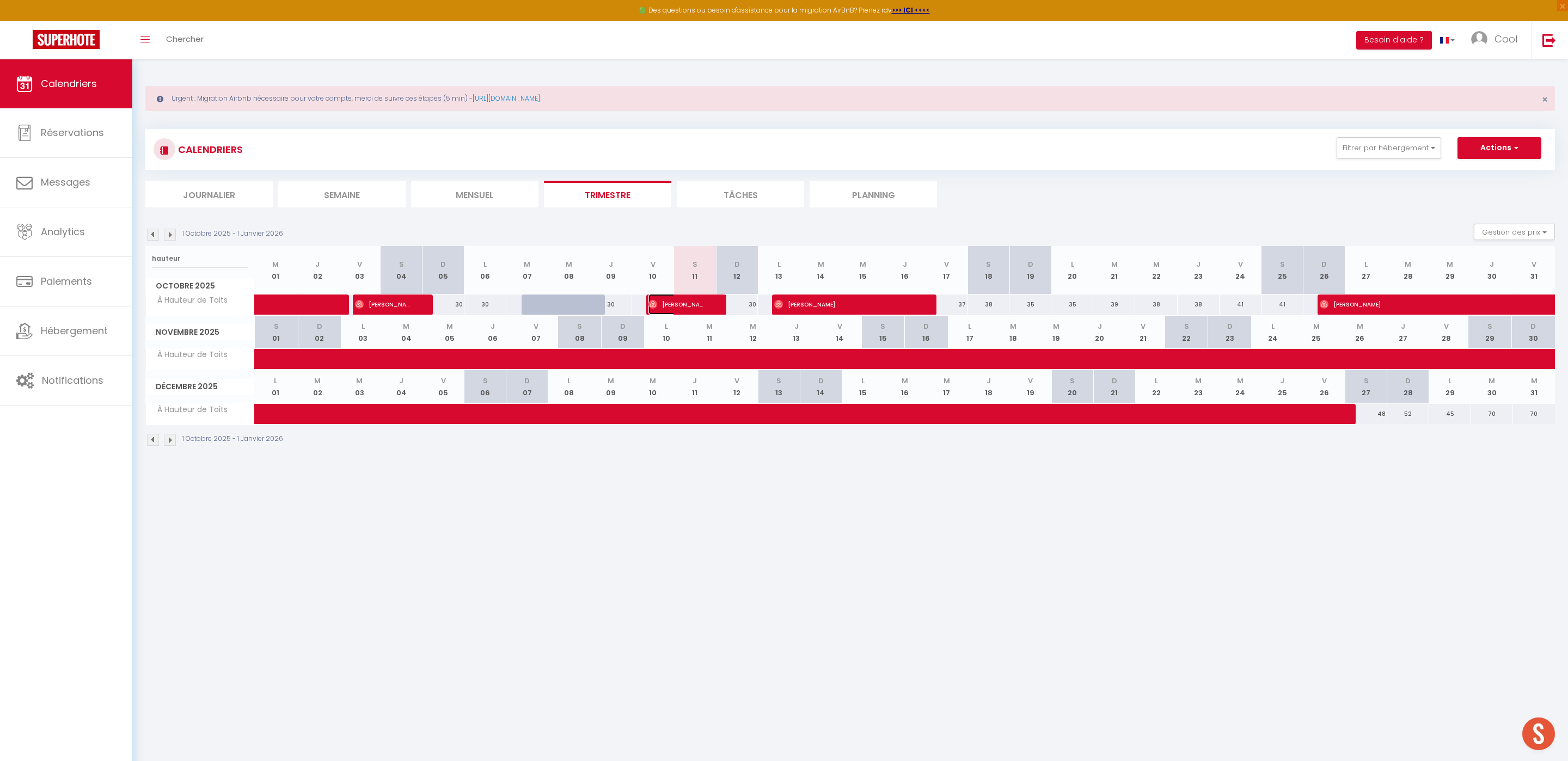
click at [666, 304] on span "[PERSON_NAME]" at bounding box center [676, 304] width 56 height 21
select select "OK"
select select "0"
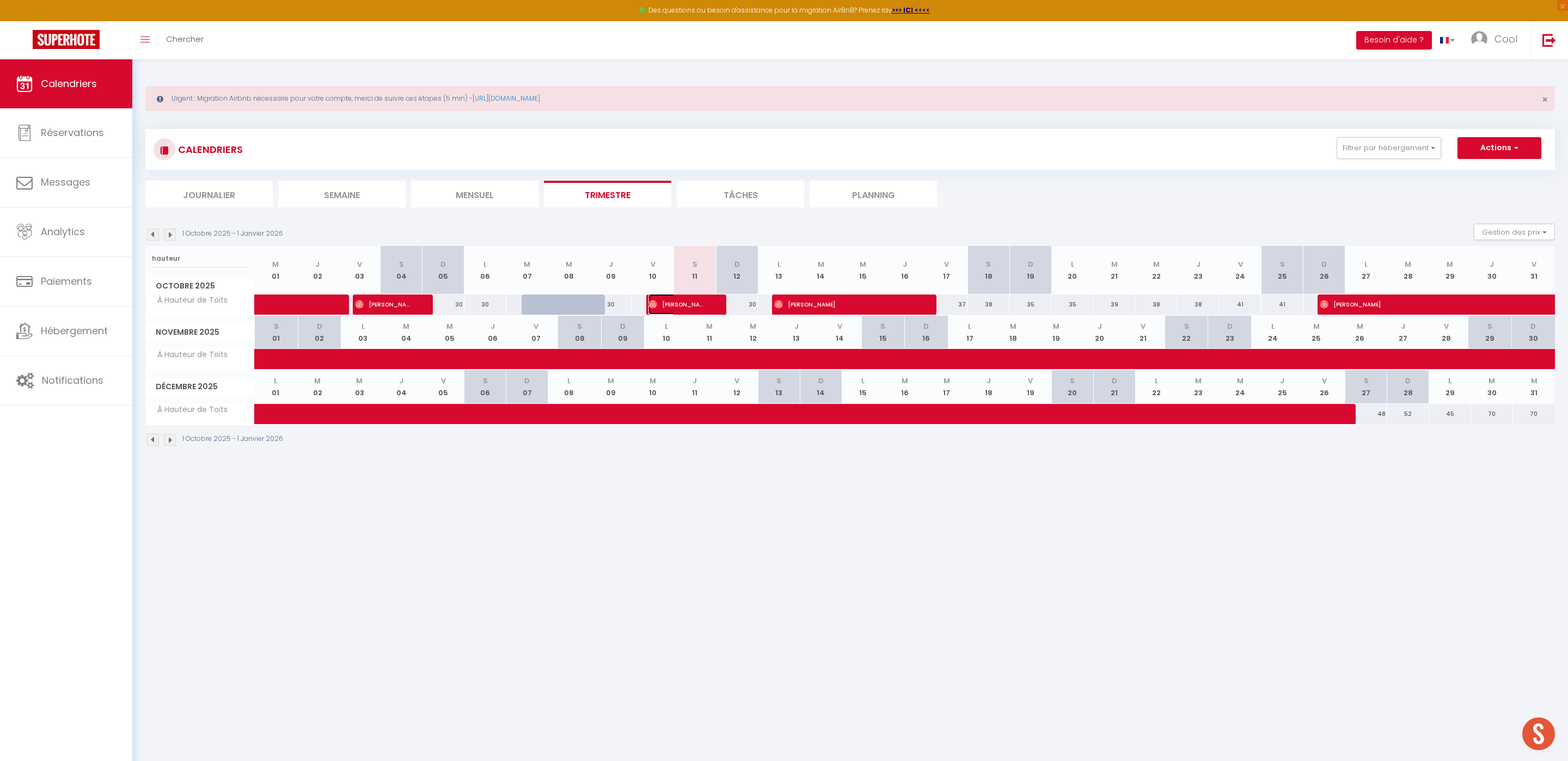
select select "1"
select select
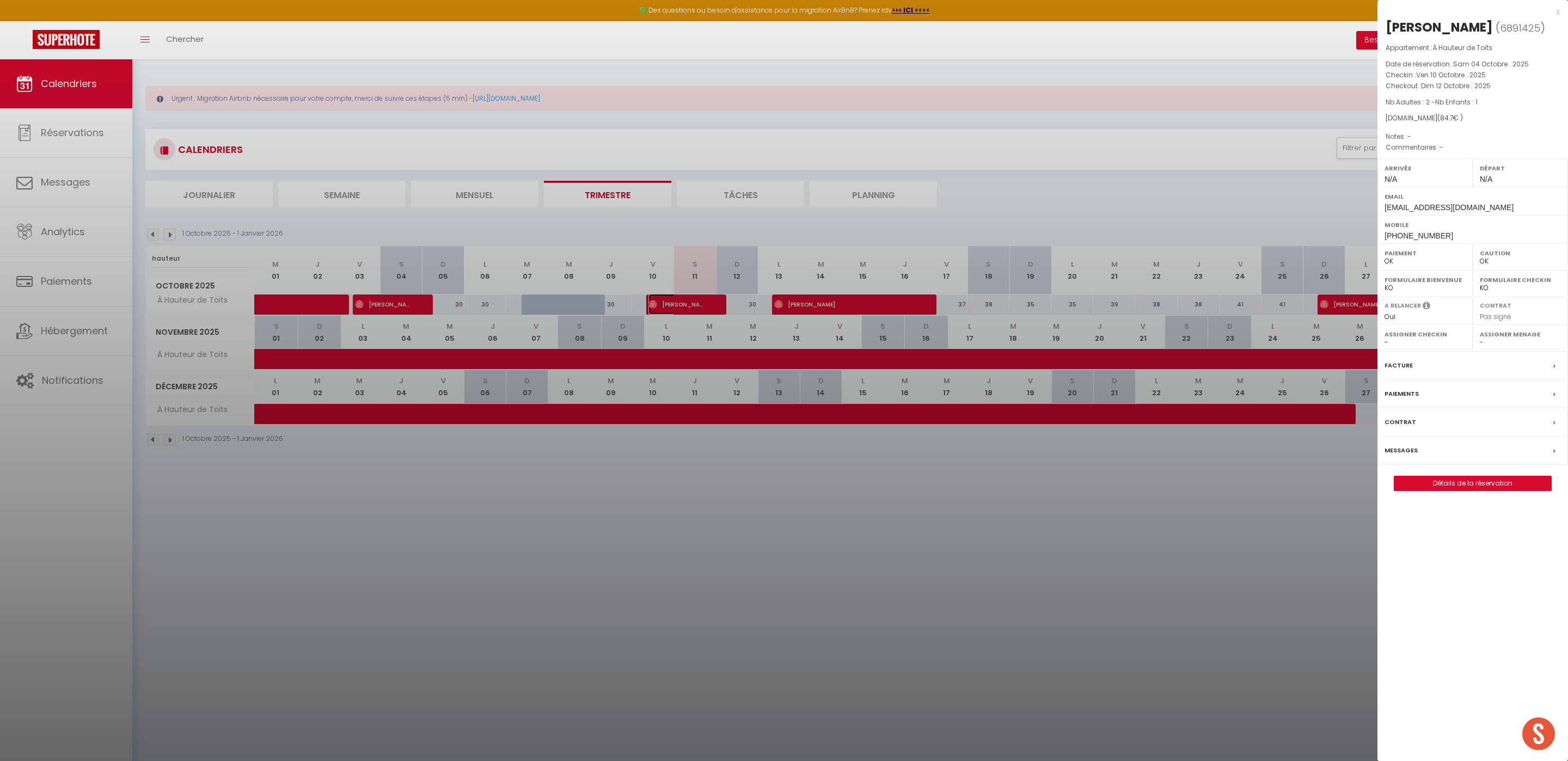
select select "52903"
